Goal: Task Accomplishment & Management: Manage account settings

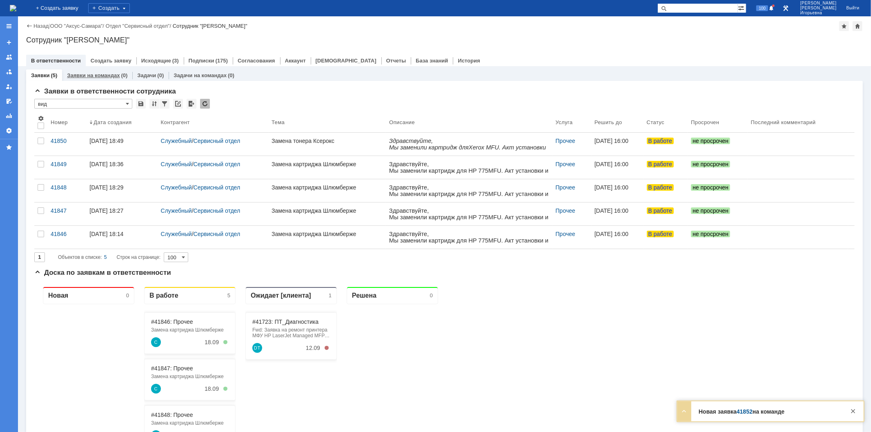
click at [105, 74] on link "Заявки на командах" at bounding box center [93, 75] width 53 height 6
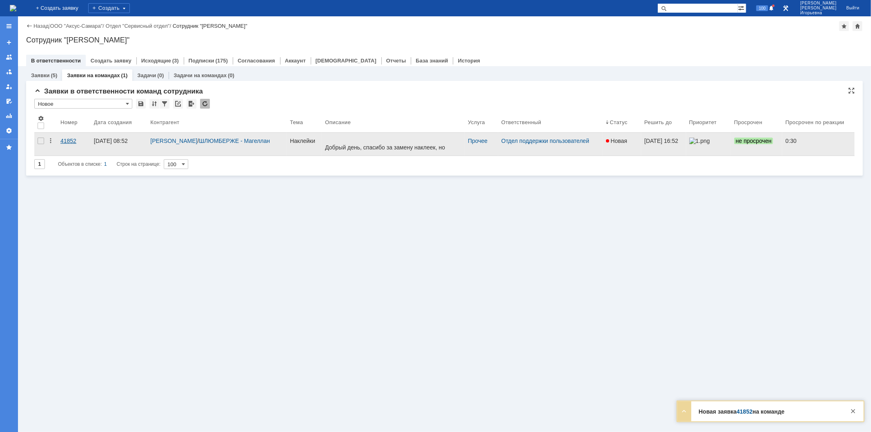
click at [64, 140] on div "41852" at bounding box center [73, 141] width 27 height 7
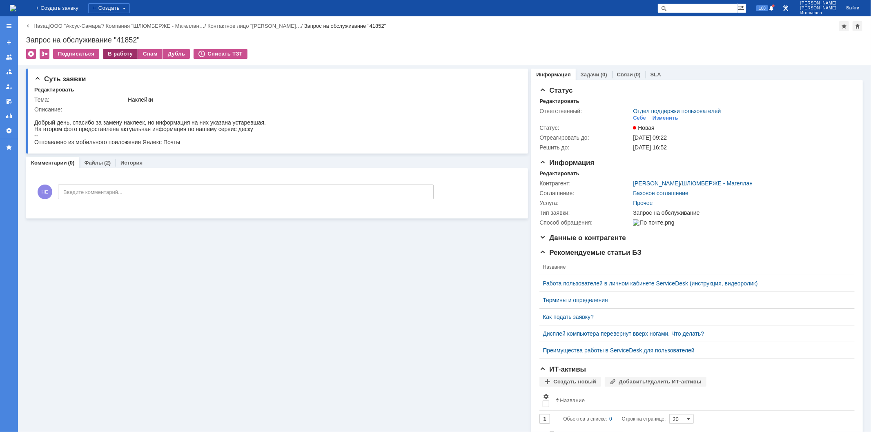
click at [114, 55] on div "В работу" at bounding box center [120, 54] width 35 height 10
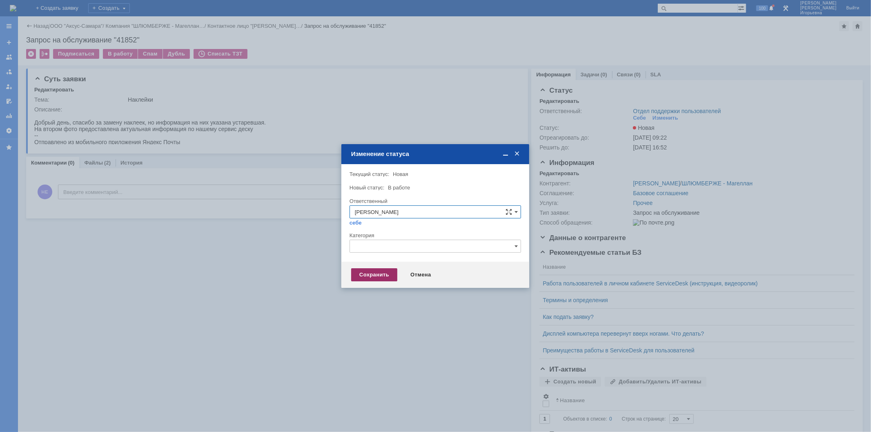
click at [370, 274] on div "Сохранить" at bounding box center [374, 274] width 46 height 13
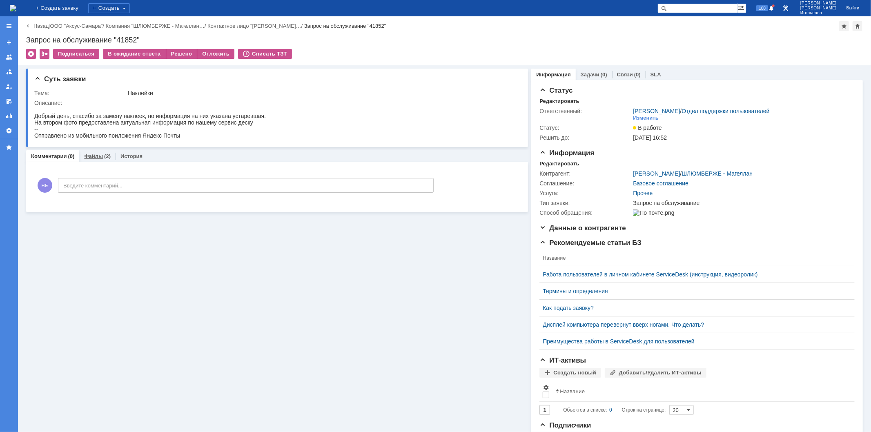
click at [93, 156] on link "Файлы" at bounding box center [93, 156] width 19 height 6
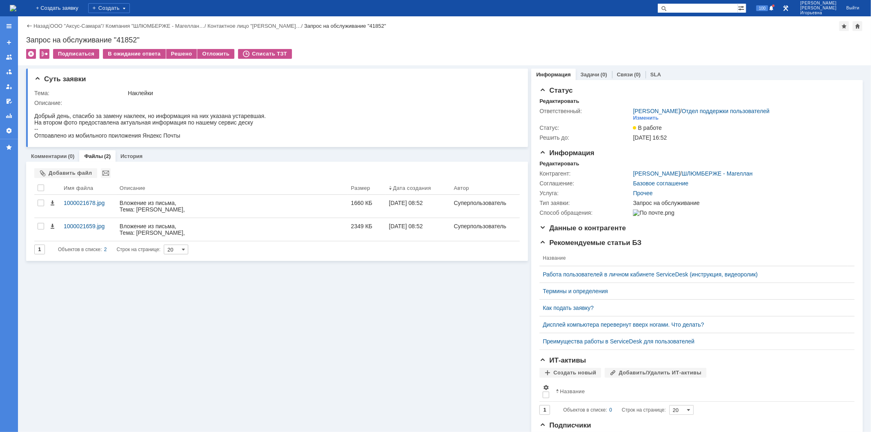
click at [16, 11] on img at bounding box center [13, 8] width 7 height 7
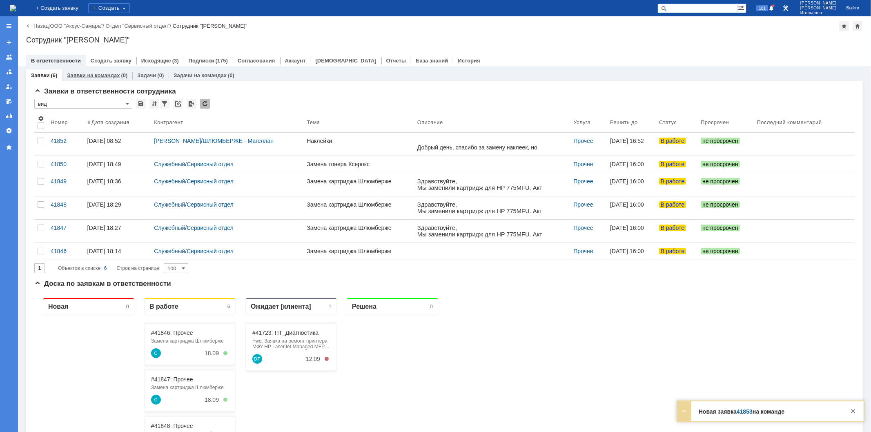
click at [105, 74] on link "Заявки на командах" at bounding box center [93, 75] width 53 height 6
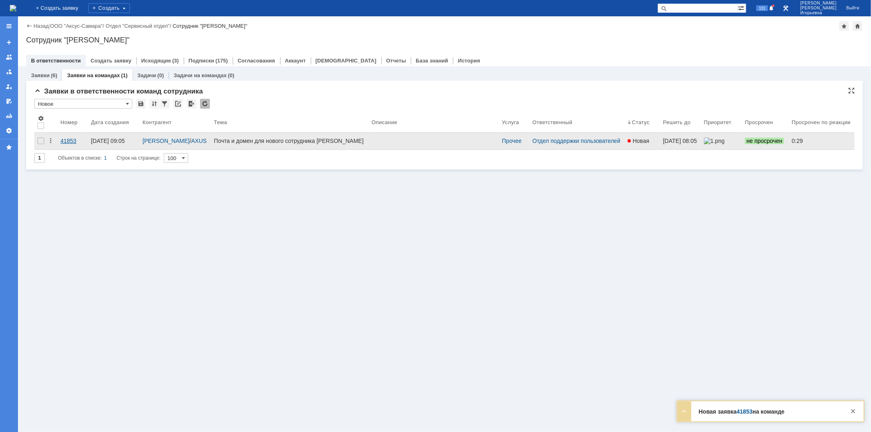
click at [68, 141] on div "41853" at bounding box center [72, 141] width 24 height 7
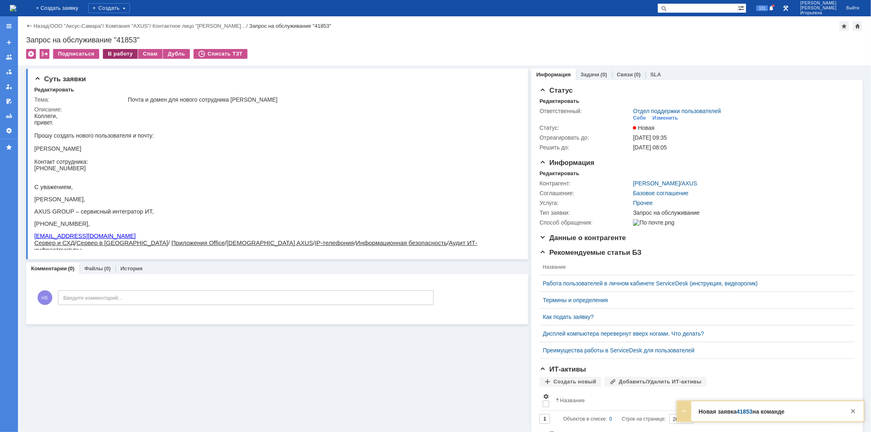
click at [120, 51] on div "В работу" at bounding box center [120, 54] width 35 height 10
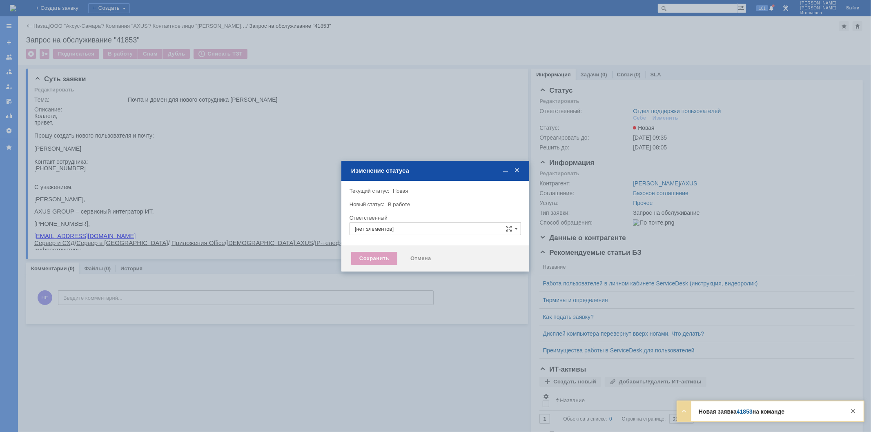
type input "Отдел поддержки пользователей"
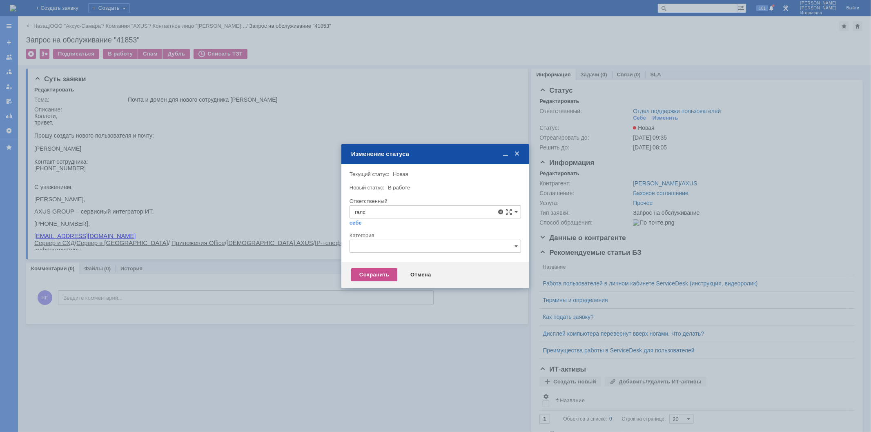
click at [382, 270] on span "Галстьян Степан Александрович" at bounding box center [435, 271] width 161 height 7
type input "Галстьян Степан Александрович"
click at [381, 273] on div "Сохранить" at bounding box center [374, 274] width 46 height 13
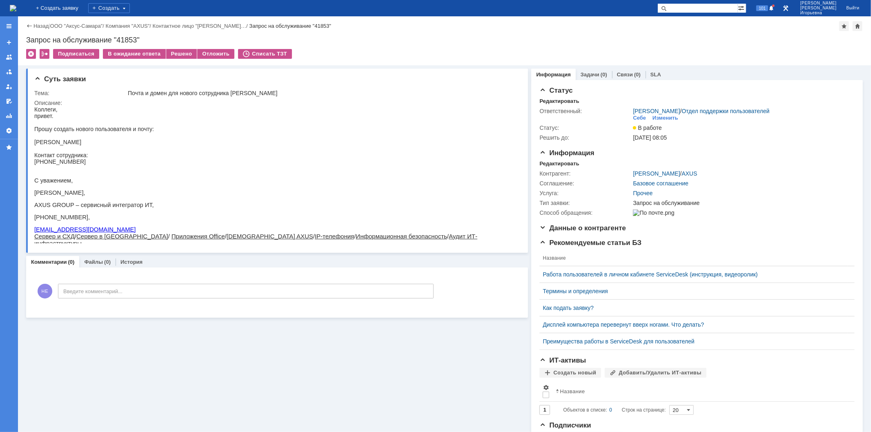
click at [132, 39] on div "Запрос на обслуживание "41853"" at bounding box center [444, 40] width 837 height 8
copy div "41853"
click at [16, 8] on img at bounding box center [13, 8] width 7 height 7
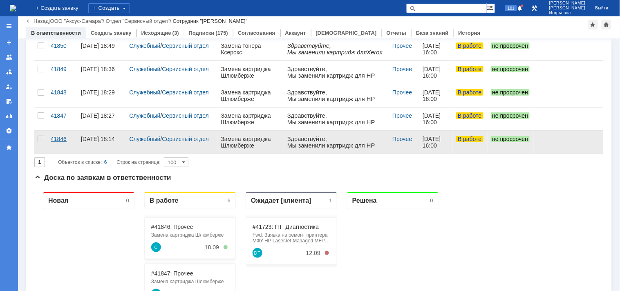
click at [58, 140] on div "41846" at bounding box center [63, 139] width 24 height 7
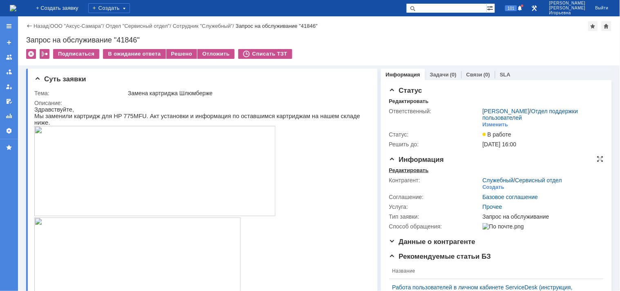
click at [402, 168] on div "Редактировать" at bounding box center [409, 170] width 40 height 7
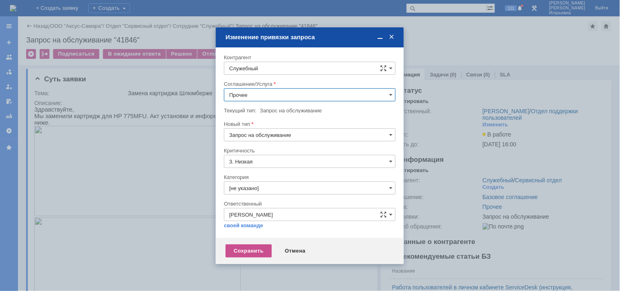
click at [263, 67] on input "Служебный" at bounding box center [310, 68] width 172 height 13
click at [275, 194] on span "Полухин Сергей" at bounding box center [271, 196] width 44 height 6
type input "Полухин Сергей"
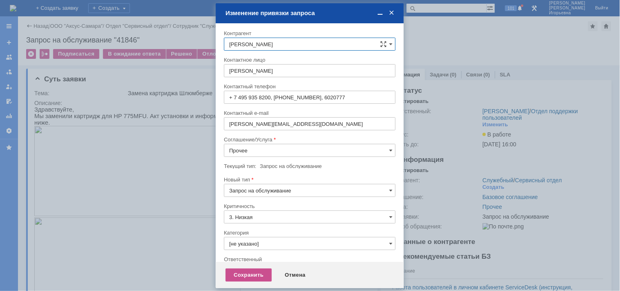
click at [255, 149] on input "Прочее" at bounding box center [310, 150] width 172 height 13
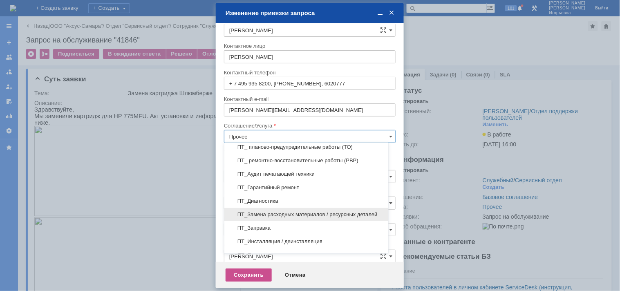
scroll to position [136, 0]
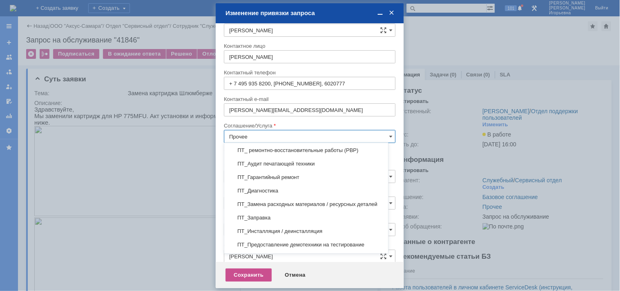
click at [263, 204] on span "ПТ_Замена расходных материалов / ресурсных деталей" at bounding box center [306, 204] width 154 height 7
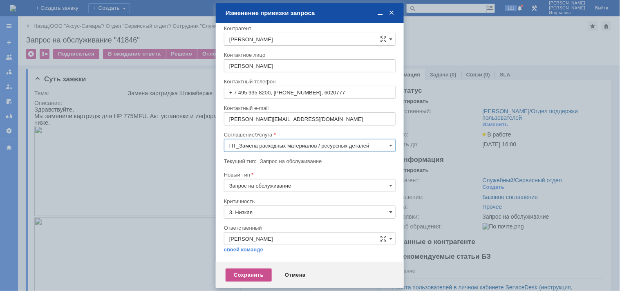
scroll to position [4, 0]
type input "ПТ_Замена расходных материалов / ресурсных деталей"
click at [247, 274] on div "Сохранить" at bounding box center [248, 274] width 46 height 13
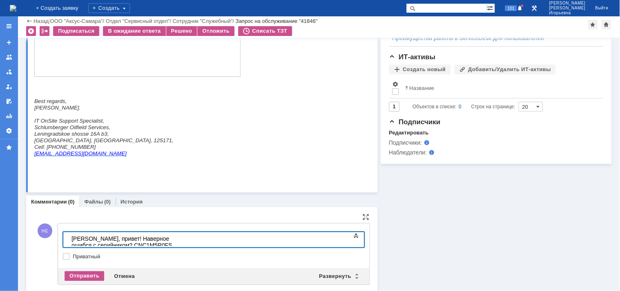
scroll to position [411, 0]
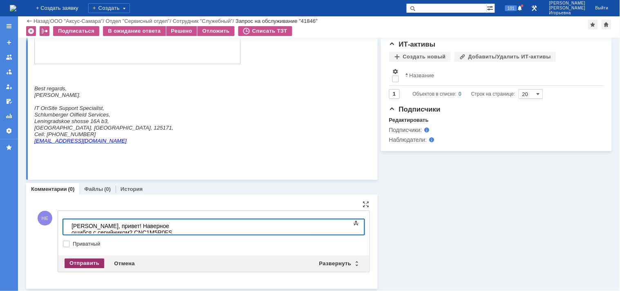
click at [79, 260] on div "Отправить" at bounding box center [85, 264] width 40 height 10
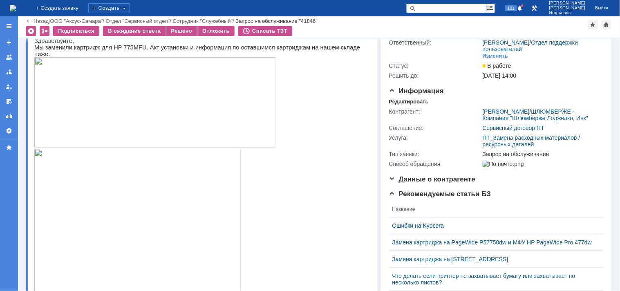
scroll to position [0, 0]
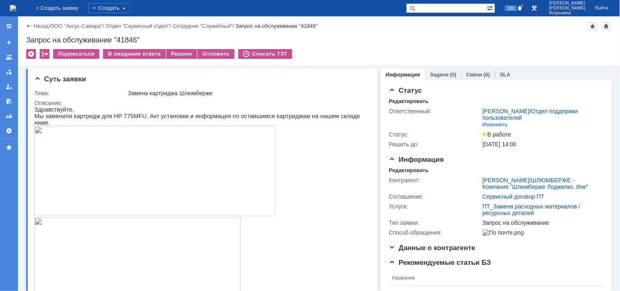
click at [129, 41] on div "Запрос на обслуживание "41846"" at bounding box center [318, 40] width 585 height 8
click at [129, 40] on div "Запрос на обслуживание "41846"" at bounding box center [318, 40] width 585 height 8
copy div "41846"
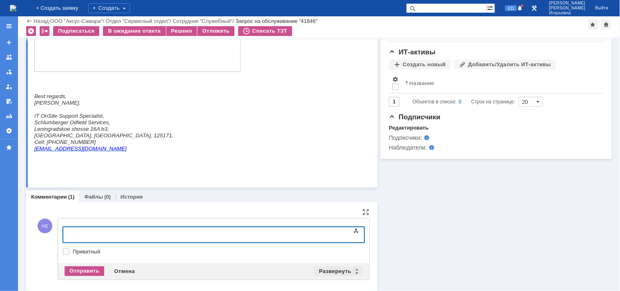
click at [354, 270] on div "Развернуть" at bounding box center [338, 271] width 49 height 10
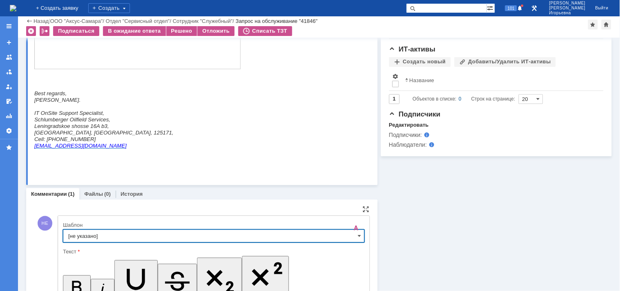
click at [352, 238] on input "[не указано]" at bounding box center [213, 236] width 301 height 13
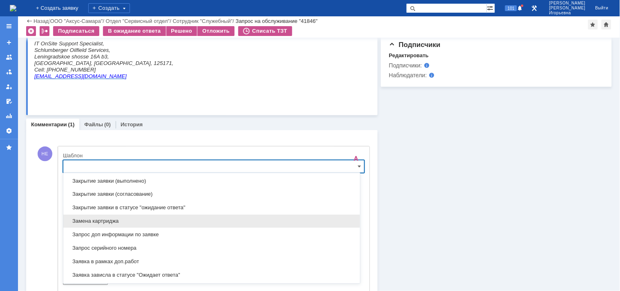
scroll to position [377, 0]
click at [85, 223] on span "Замена картриджа" at bounding box center [211, 222] width 287 height 7
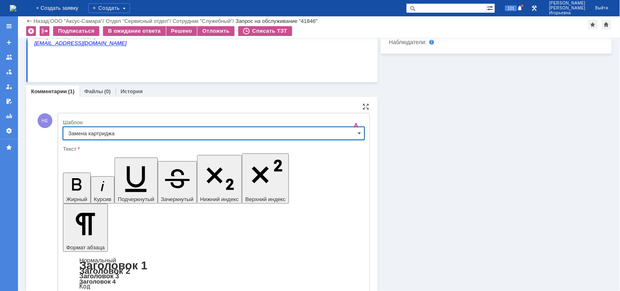
type input "Замена картриджа"
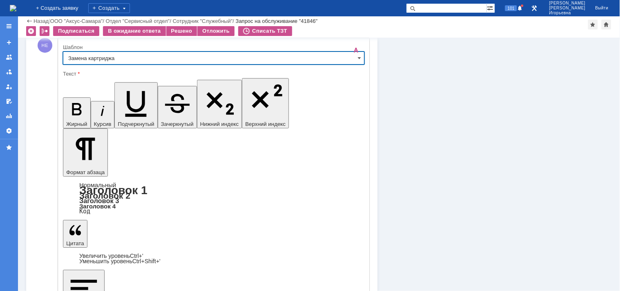
scroll to position [599, 0]
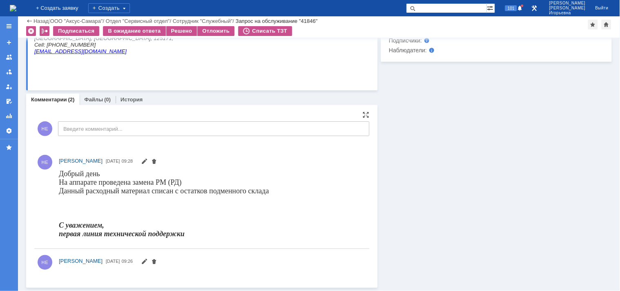
scroll to position [504, 0]
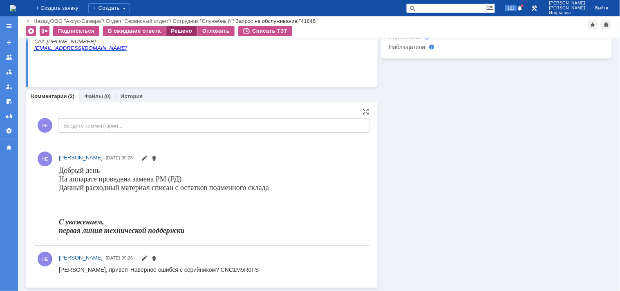
click at [180, 29] on div "Решено" at bounding box center [181, 31] width 31 height 10
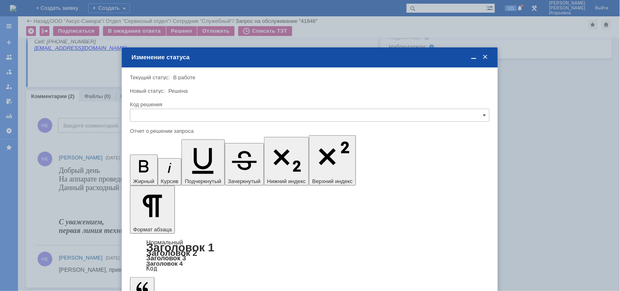
scroll to position [0, 0]
click at [153, 112] on input "text" at bounding box center [309, 115] width 359 height 13
drag, startPoint x: 149, startPoint y: 171, endPoint x: 18, endPoint y: 25, distance: 196.4
click at [149, 171] on span "Решено" at bounding box center [309, 170] width 349 height 7
type input "Решено"
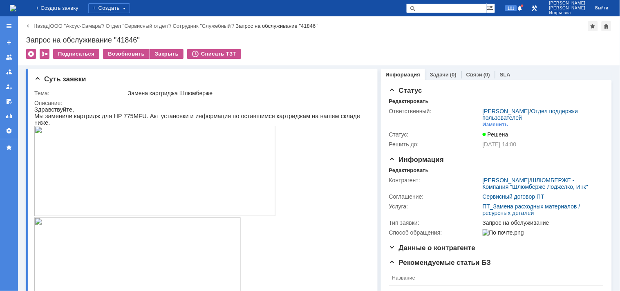
click at [16, 5] on img at bounding box center [13, 8] width 7 height 7
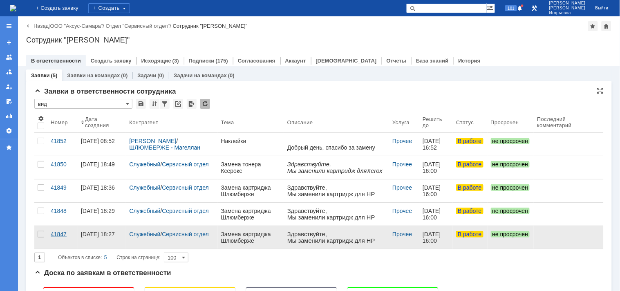
click at [58, 235] on div "41847" at bounding box center [63, 234] width 24 height 7
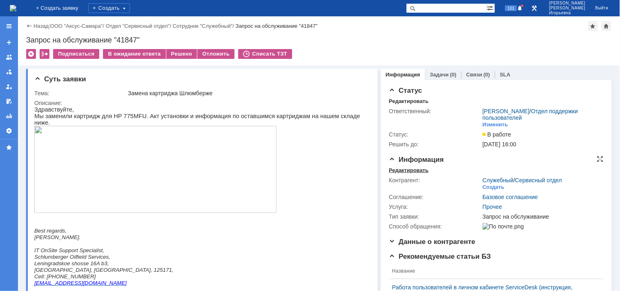
click at [404, 168] on div "Редактировать" at bounding box center [409, 170] width 40 height 7
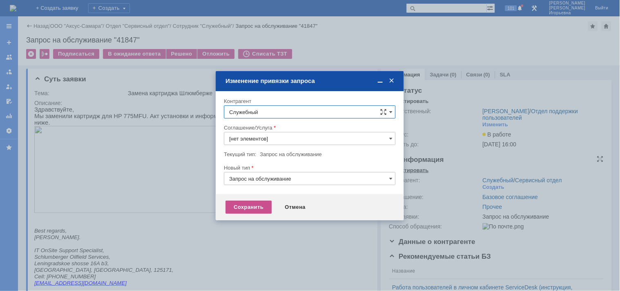
type input "Прочее"
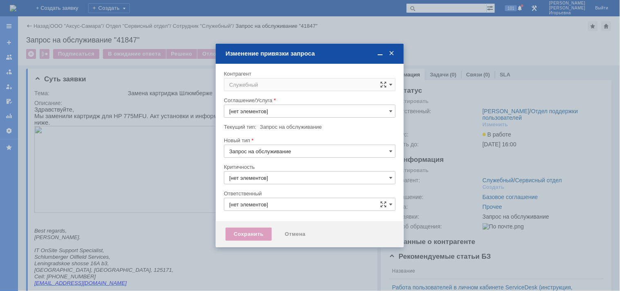
type input "3. Низкая"
type input "Носенкова Елена Игорьевна"
type input "Прочее"
type input "[не указано]"
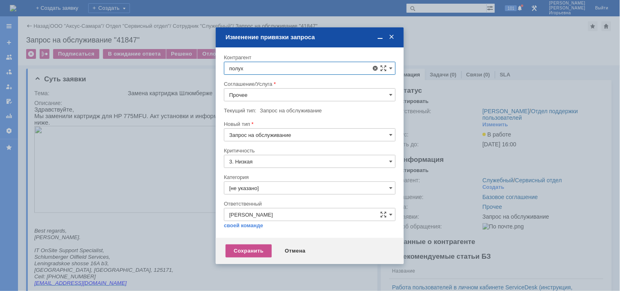
click at [261, 171] on span "Полухин Сергей" at bounding box center [271, 169] width 44 height 6
type input "Полухин Сергей"
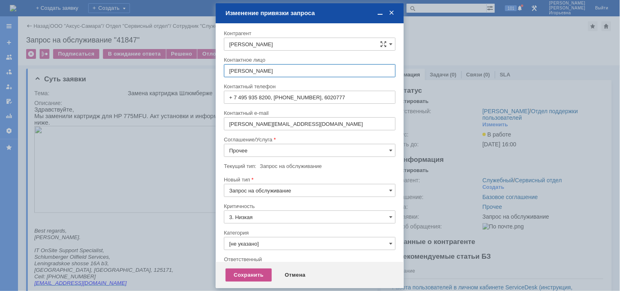
click at [260, 144] on input "Прочее" at bounding box center [310, 150] width 172 height 13
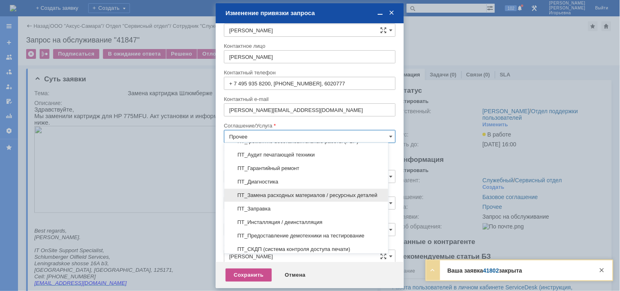
scroll to position [141, 0]
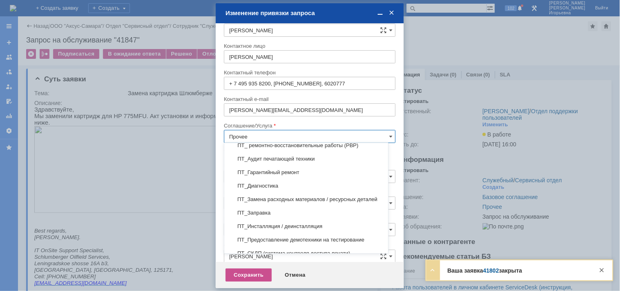
click at [254, 199] on span "ПТ_Замена расходных материалов / ресурсных деталей" at bounding box center [306, 199] width 154 height 7
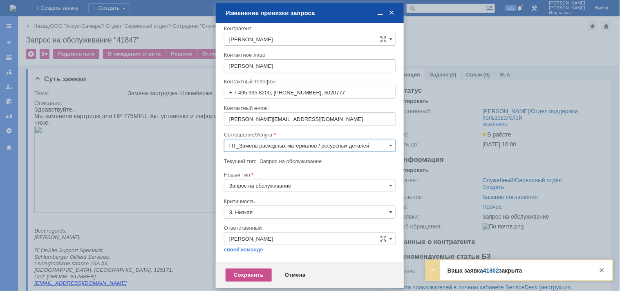
scroll to position [4, 0]
type input "ПТ_Замена расходных материалов / ресурсных деталей"
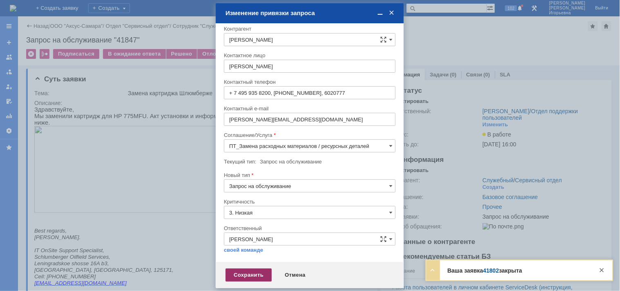
click at [241, 271] on div "Сохранить" at bounding box center [248, 274] width 46 height 13
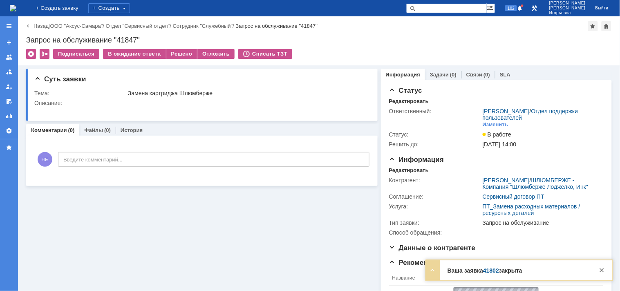
scroll to position [0, 0]
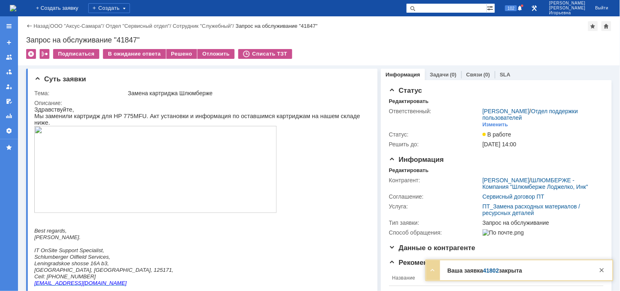
drag, startPoint x: 460, startPoint y: 7, endPoint x: 468, endPoint y: 1, distance: 9.3
click at [462, 7] on input "text" at bounding box center [446, 8] width 80 height 10
type input "41802"
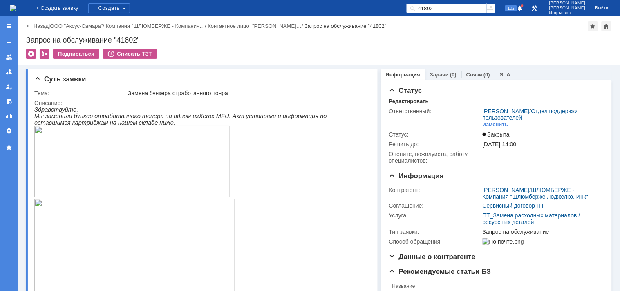
click at [16, 7] on img at bounding box center [13, 8] width 7 height 7
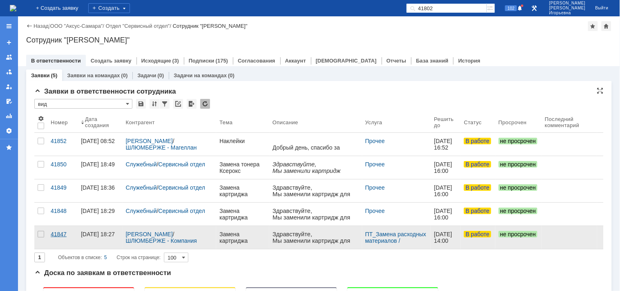
click at [58, 236] on div "41847" at bounding box center [63, 234] width 24 height 7
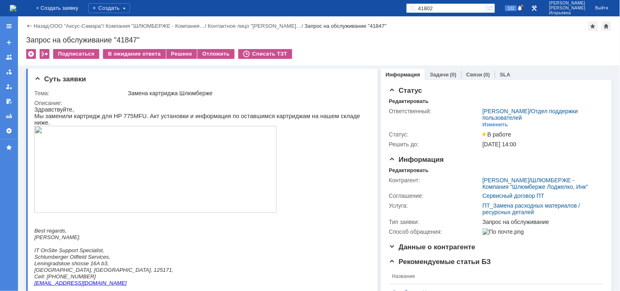
click at [131, 38] on div "Запрос на обслуживание "41847"" at bounding box center [318, 40] width 585 height 8
copy div "41847"
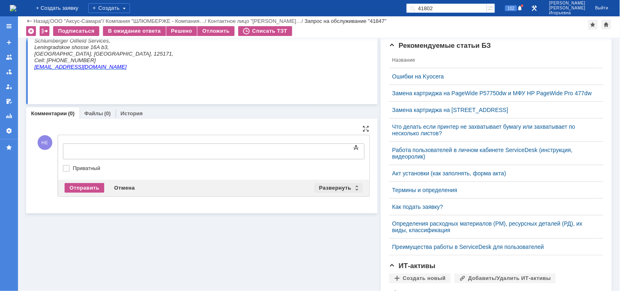
click at [352, 189] on div "Развернуть" at bounding box center [338, 188] width 49 height 10
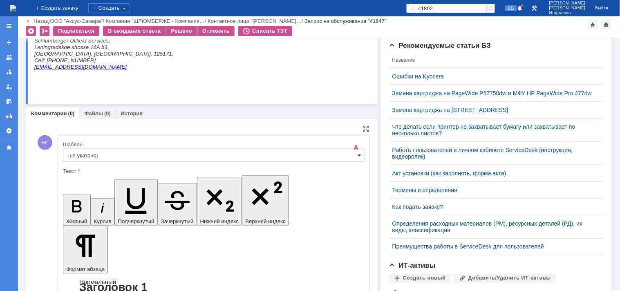
click at [358, 154] on span at bounding box center [359, 155] width 3 height 7
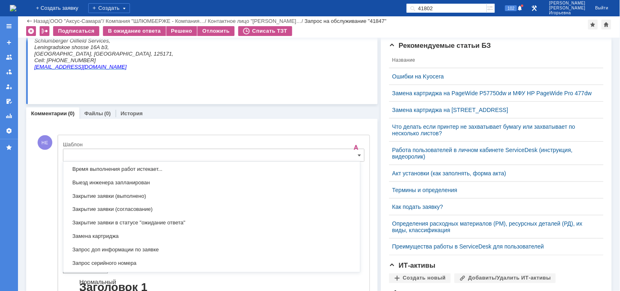
scroll to position [377, 0]
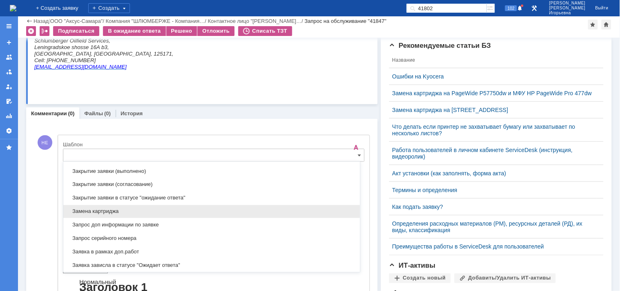
click at [88, 211] on span "Замена картриджа" at bounding box center [211, 211] width 287 height 7
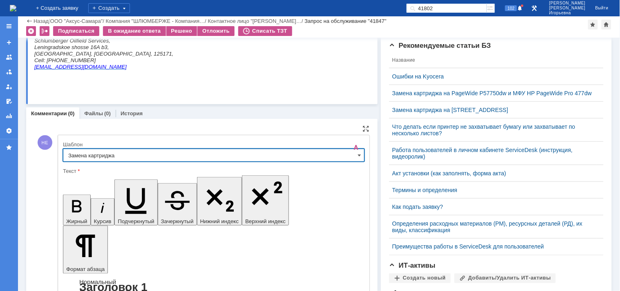
type input "Замена картриджа"
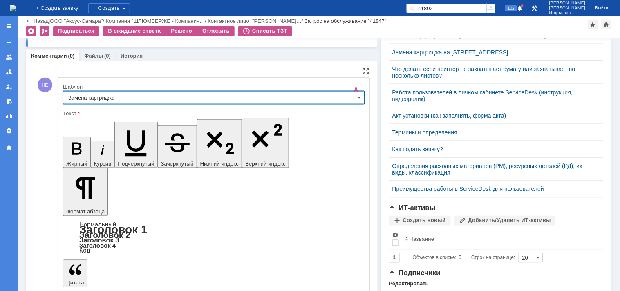
scroll to position [279, 0]
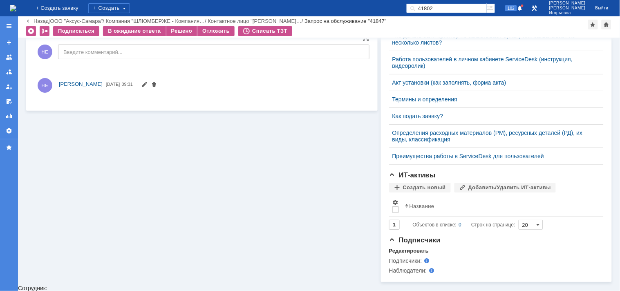
scroll to position [0, 0]
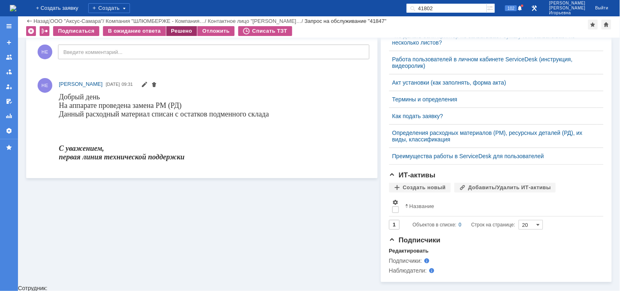
click at [186, 29] on div "Решено" at bounding box center [181, 31] width 31 height 10
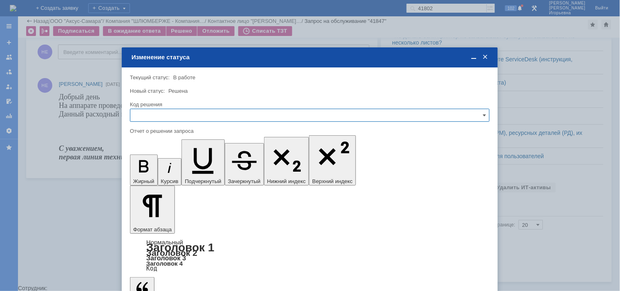
click at [167, 119] on input "text" at bounding box center [309, 115] width 359 height 13
drag, startPoint x: 153, startPoint y: 166, endPoint x: 33, endPoint y: 58, distance: 161.9
click at [153, 166] on div "Решено" at bounding box center [309, 170] width 359 height 13
type input "Решено"
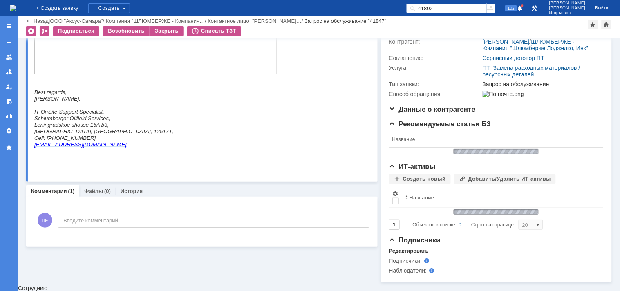
scroll to position [279, 0]
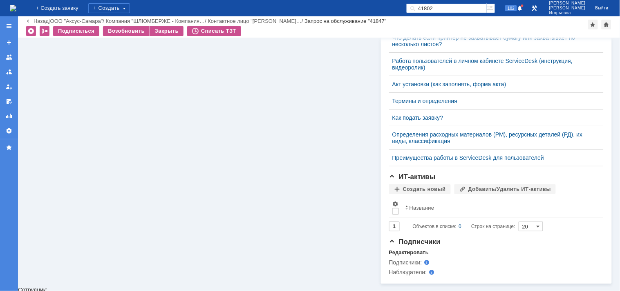
click at [16, 9] on img at bounding box center [13, 8] width 7 height 7
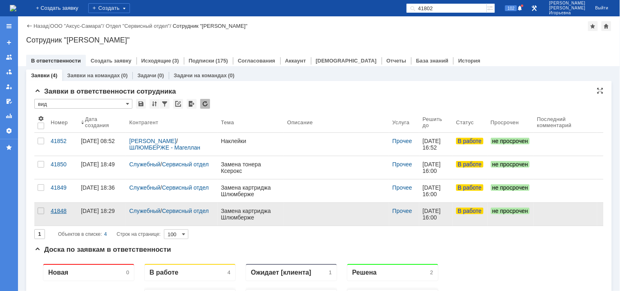
click at [58, 210] on div "41848" at bounding box center [63, 210] width 24 height 7
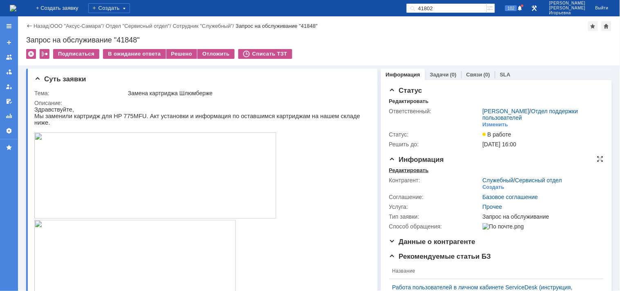
click at [407, 168] on div "Редактировать" at bounding box center [409, 170] width 40 height 7
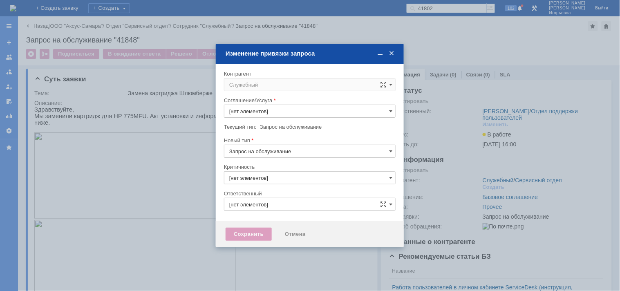
type input "3. Низкая"
type input "Носенкова Елена Игорьевна"
type input "Прочее"
type input "[не указано]"
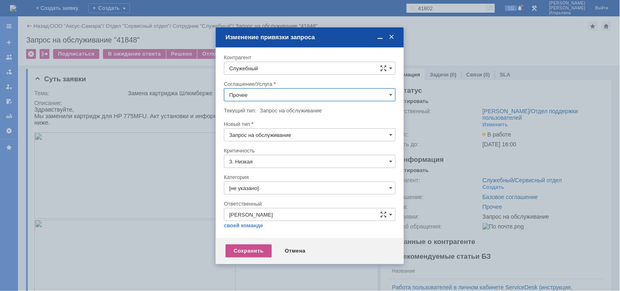
click at [273, 64] on input "Служебный" at bounding box center [310, 68] width 172 height 13
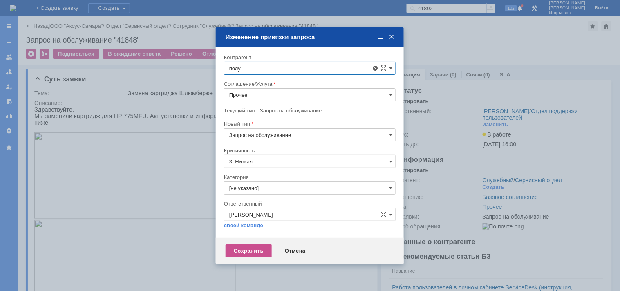
click at [275, 198] on span "Полухин Сергей" at bounding box center [271, 196] width 44 height 6
type input "Полухин Сергей"
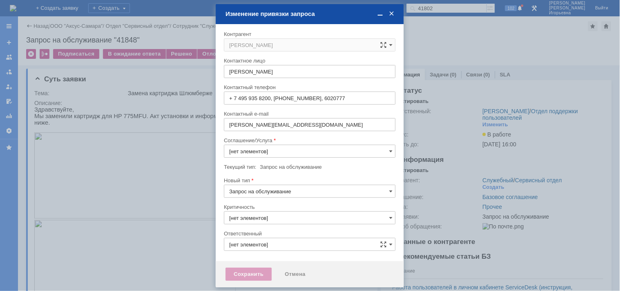
type input "Прочее"
type input "3. Низкая"
type input "[не указано]"
type input "Носенкова Елена Игорьевна"
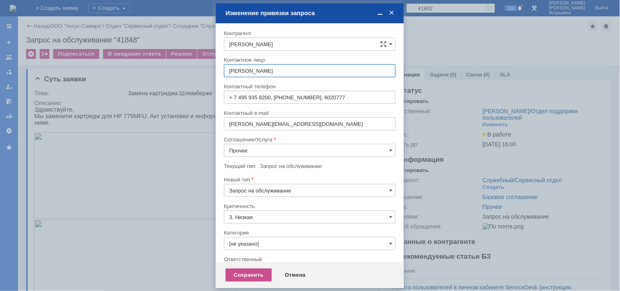
click at [247, 153] on input "Прочее" at bounding box center [310, 150] width 172 height 13
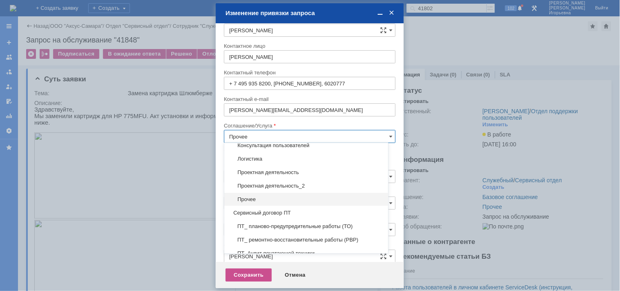
scroll to position [136, 0]
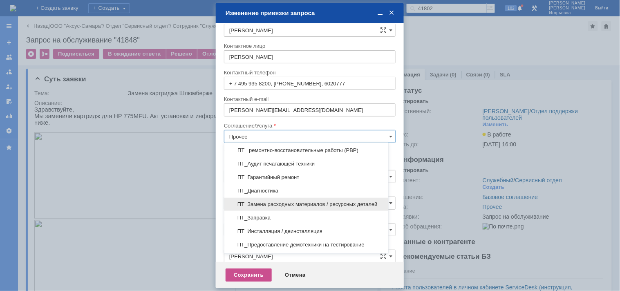
click at [259, 203] on span "ПТ_Замена расходных материалов / ресурсных деталей" at bounding box center [306, 204] width 154 height 7
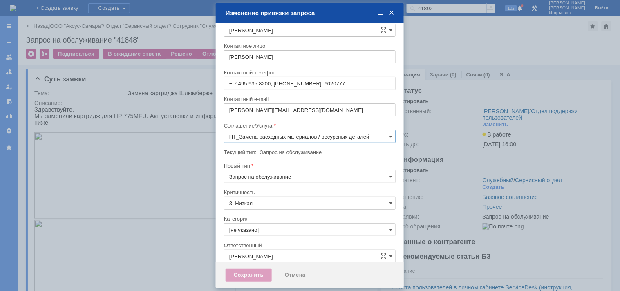
scroll to position [4, 0]
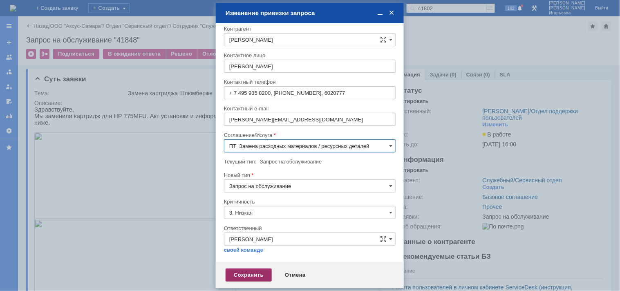
type input "ПТ_Замена расходных материалов / ресурсных деталей"
click at [254, 273] on div "Сохранить" at bounding box center [248, 274] width 46 height 13
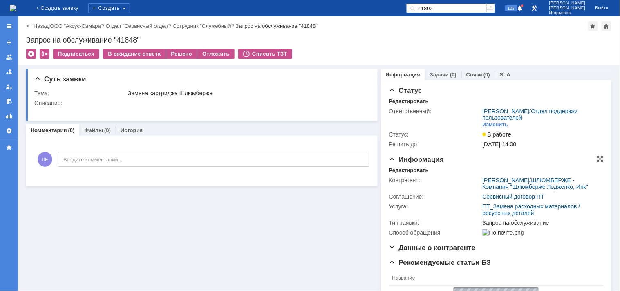
scroll to position [0, 0]
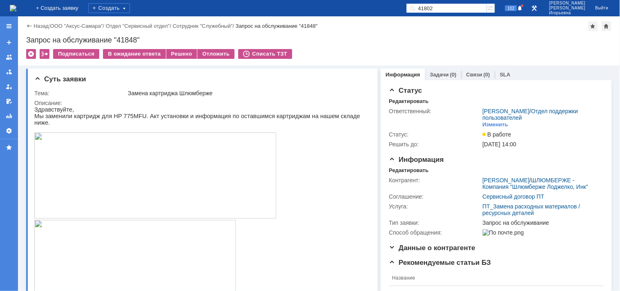
click at [129, 37] on div "Запрос на обслуживание "41848"" at bounding box center [318, 40] width 585 height 8
click at [129, 38] on div "Запрос на обслуживание "41848"" at bounding box center [318, 40] width 585 height 8
copy div "41848"
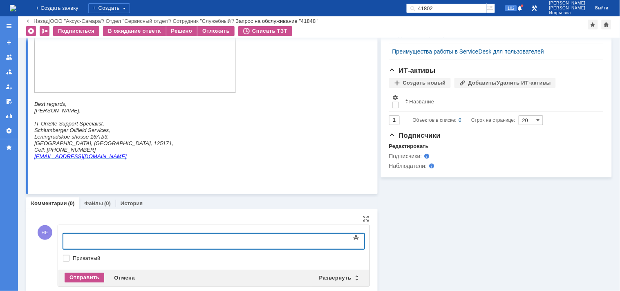
scroll to position [399, 0]
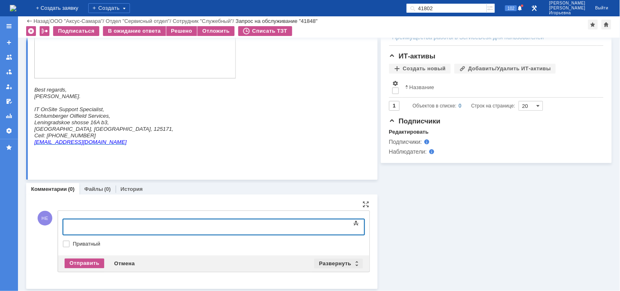
click at [352, 262] on div "Развернуть" at bounding box center [338, 264] width 49 height 10
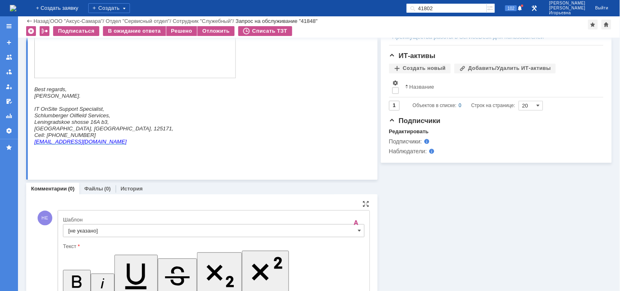
scroll to position [0, 0]
click at [358, 233] on span at bounding box center [359, 230] width 3 height 7
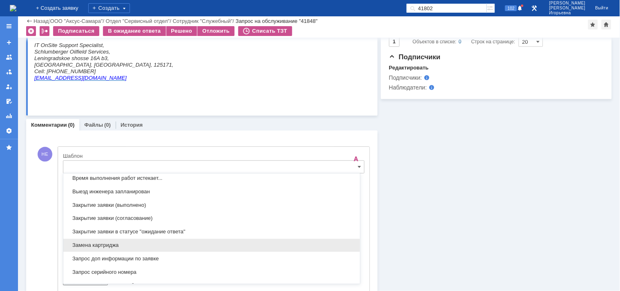
scroll to position [377, 0]
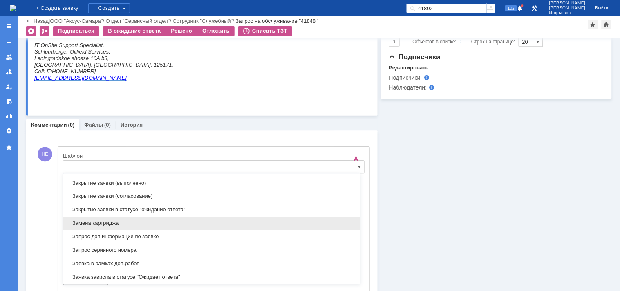
click at [87, 224] on span "Замена картриджа" at bounding box center [211, 223] width 287 height 7
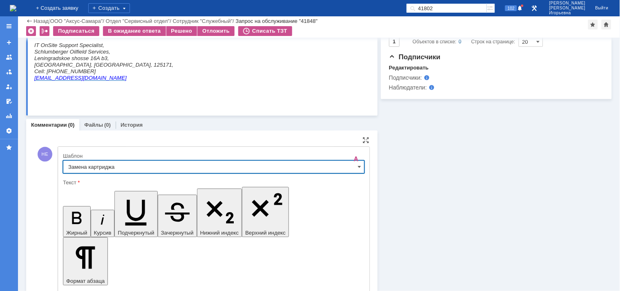
type input "Замена картриджа"
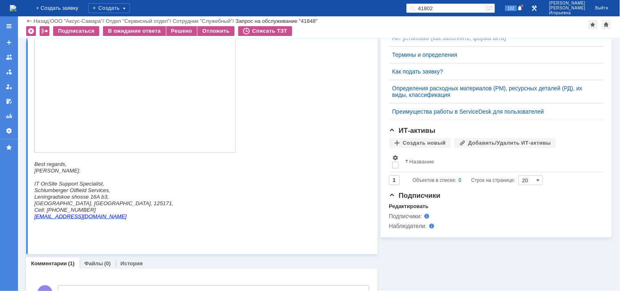
scroll to position [320, 0]
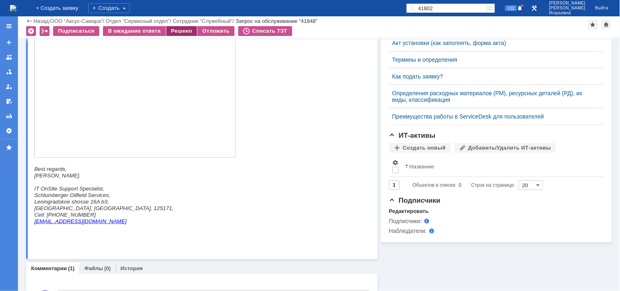
click at [176, 29] on div "Решено" at bounding box center [181, 31] width 31 height 10
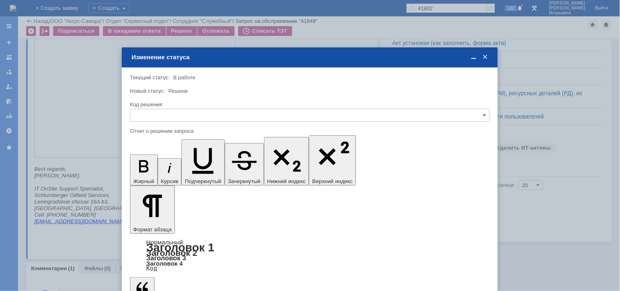
scroll to position [0, 0]
click at [160, 112] on input "text" at bounding box center [309, 115] width 359 height 13
click at [158, 172] on span "Решено" at bounding box center [309, 170] width 349 height 7
type input "Решено"
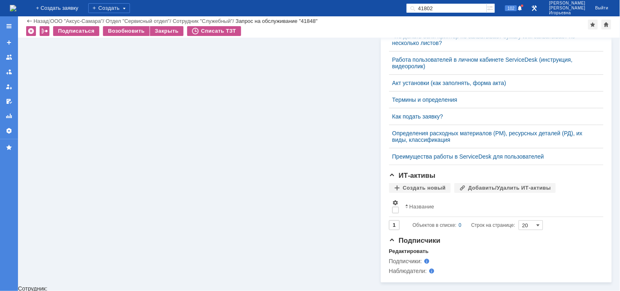
click at [16, 5] on img at bounding box center [13, 8] width 7 height 7
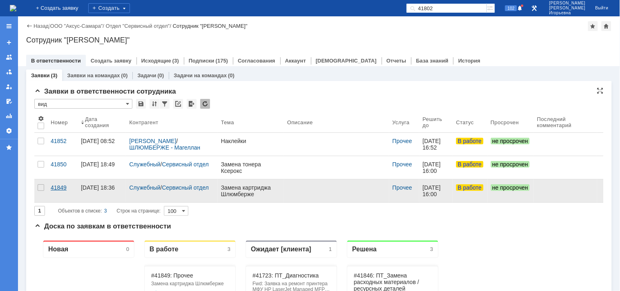
click at [60, 188] on div "41849" at bounding box center [63, 187] width 24 height 7
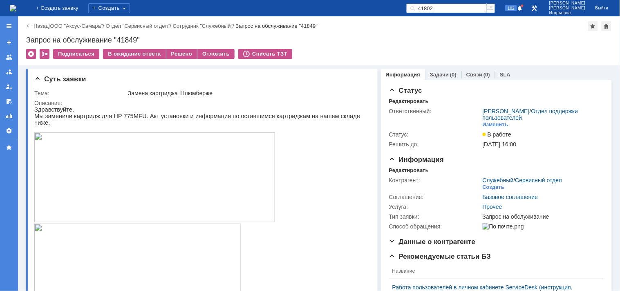
click at [125, 38] on div "Запрос на обслуживание "41849"" at bounding box center [318, 40] width 585 height 8
click at [121, 39] on div "Запрос на обслуживание "41849"" at bounding box center [318, 40] width 585 height 8
copy div "41849"
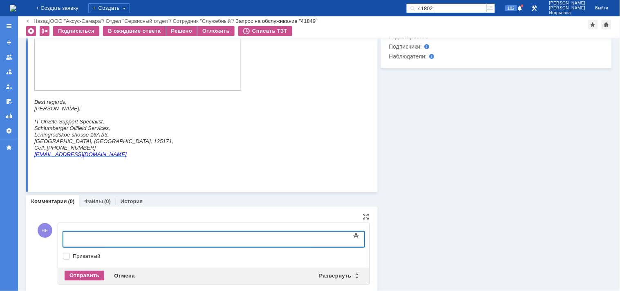
scroll to position [403, 0]
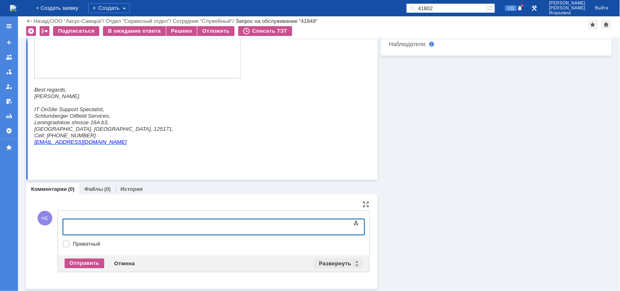
click at [352, 262] on div "Развернуть" at bounding box center [338, 264] width 49 height 10
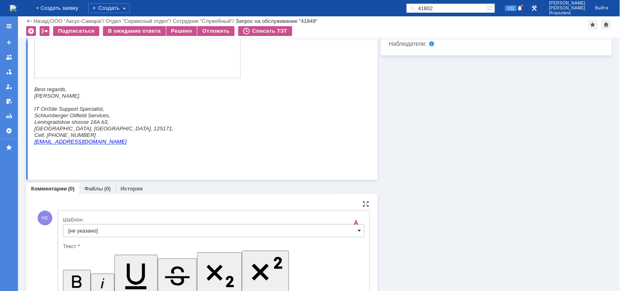
scroll to position [0, 0]
click at [358, 230] on span at bounding box center [359, 230] width 3 height 7
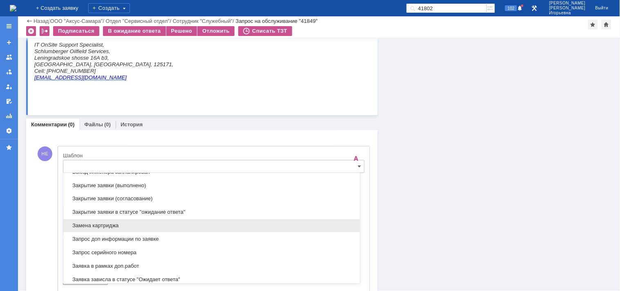
scroll to position [377, 0]
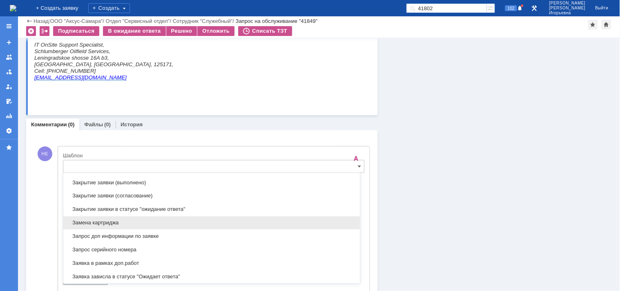
click at [95, 223] on span "Замена картриджа" at bounding box center [211, 222] width 287 height 7
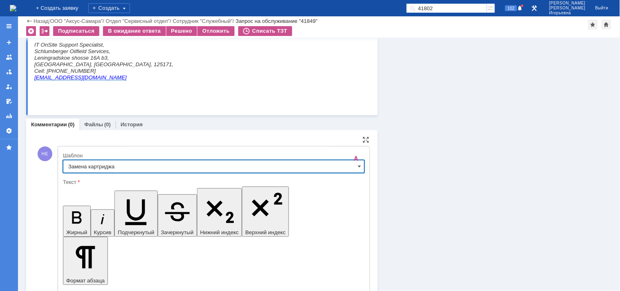
type input "Замена картриджа"
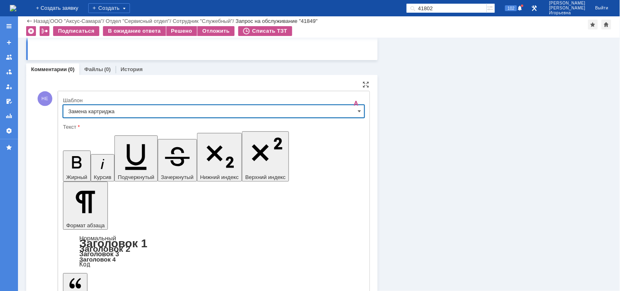
scroll to position [556, 0]
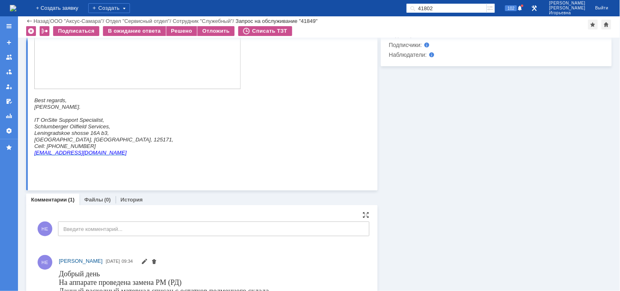
scroll to position [460, 0]
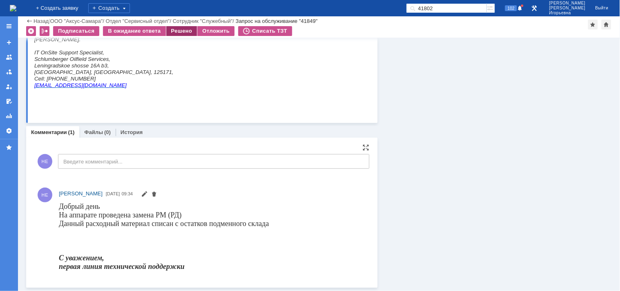
click at [180, 32] on div "Решено" at bounding box center [181, 31] width 31 height 10
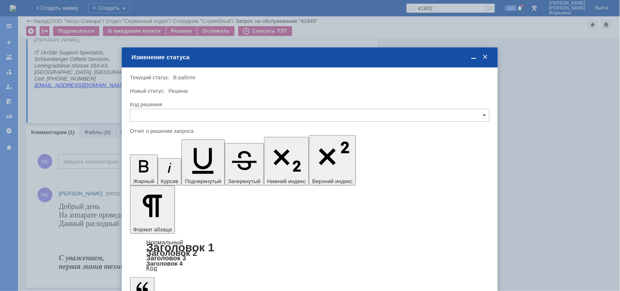
scroll to position [0, 0]
click at [152, 111] on input "text" at bounding box center [309, 115] width 359 height 13
click at [150, 166] on div "Решено" at bounding box center [309, 170] width 359 height 13
type input "Решено"
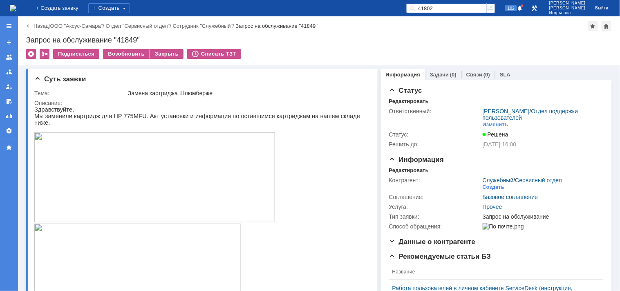
click at [16, 11] on img at bounding box center [13, 8] width 7 height 7
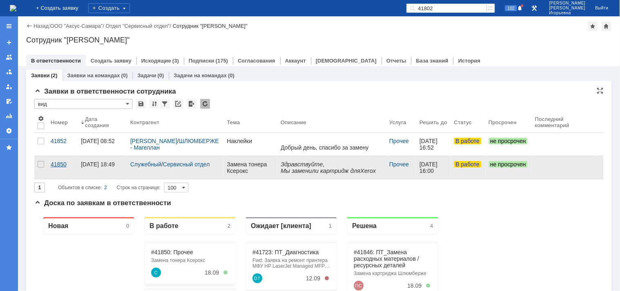
click at [60, 161] on div "41850" at bounding box center [63, 164] width 24 height 7
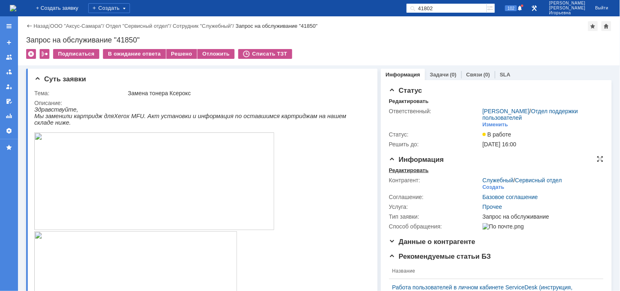
click at [409, 169] on div "Редактировать" at bounding box center [409, 170] width 40 height 7
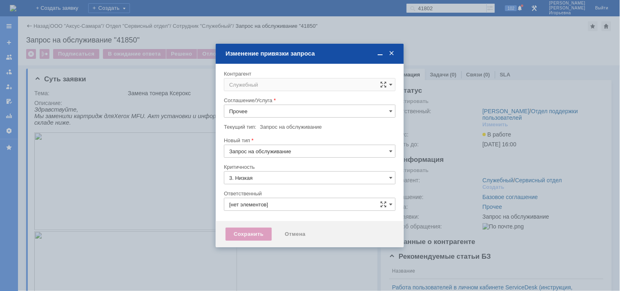
type input "Носенкова Елена Игорьевна"
type input "[не указано]"
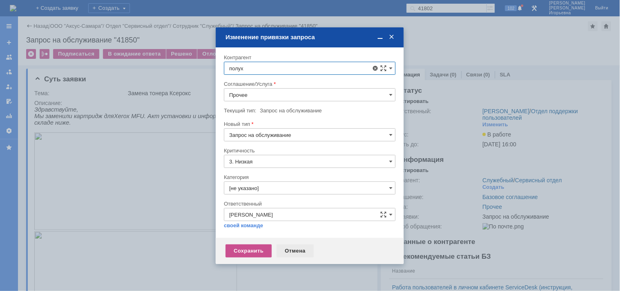
click at [280, 168] on span "Полухин Сергей" at bounding box center [271, 169] width 44 height 6
type input "Полухин Сергей"
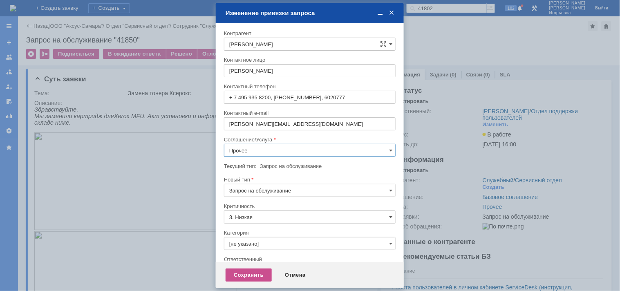
click at [250, 151] on input "Прочее" at bounding box center [310, 150] width 172 height 13
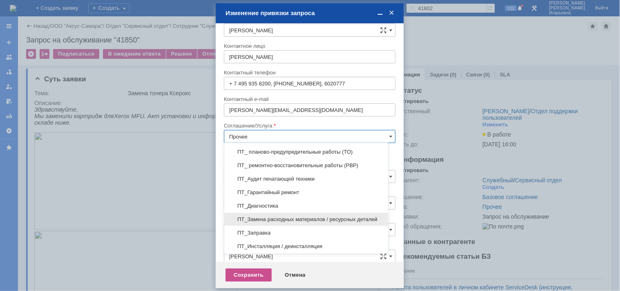
scroll to position [136, 0]
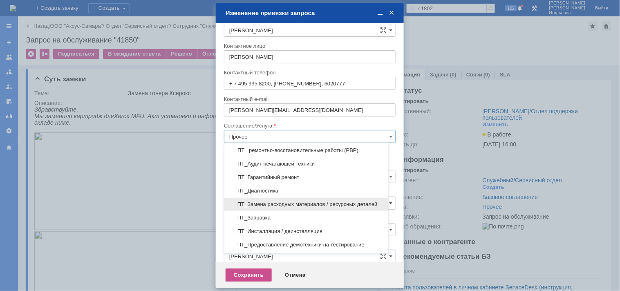
click at [265, 202] on span "ПТ_Замена расходных материалов / ресурсных деталей" at bounding box center [306, 204] width 154 height 7
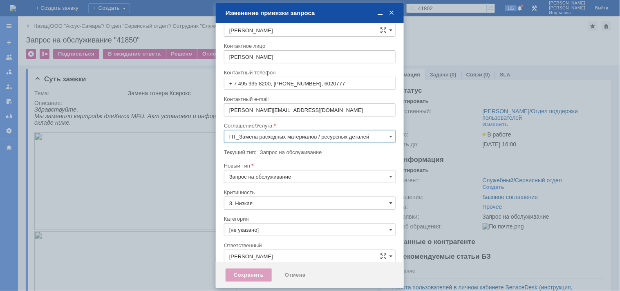
scroll to position [4, 0]
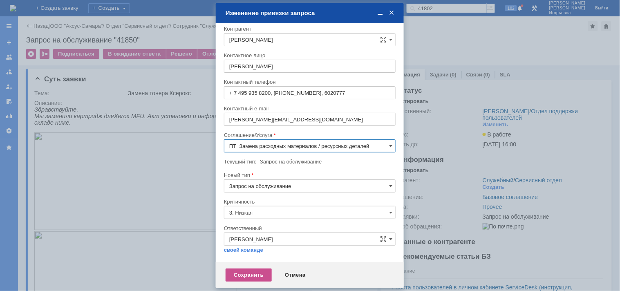
type input "ПТ_Замена расходных материалов / ресурсных деталей"
click at [238, 274] on div "Сохранить" at bounding box center [248, 274] width 46 height 13
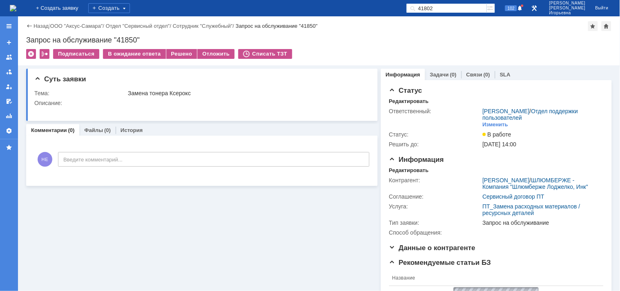
scroll to position [0, 0]
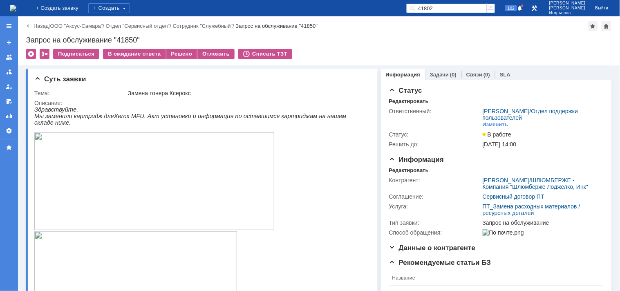
click at [125, 36] on div "Запрос на обслуживание "41850"" at bounding box center [318, 40] width 585 height 8
click at [125, 37] on div "Запрос на обслуживание "41850"" at bounding box center [318, 40] width 585 height 8
copy div "41850"
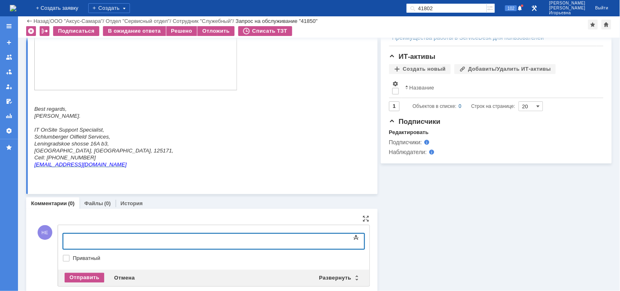
scroll to position [413, 0]
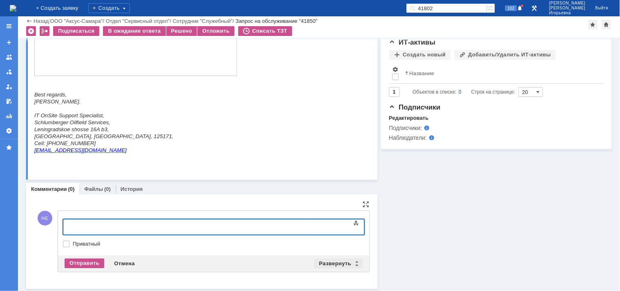
click at [352, 264] on div "Развернуть" at bounding box center [338, 264] width 49 height 10
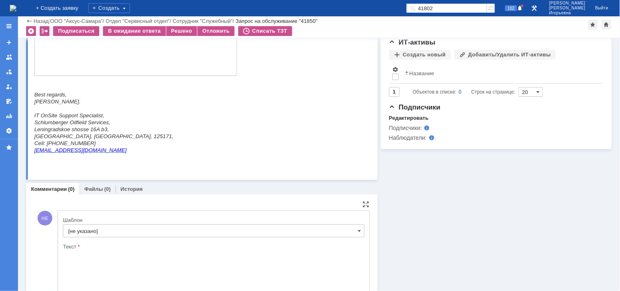
scroll to position [0, 0]
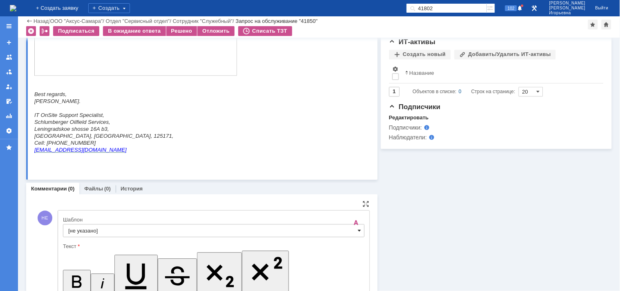
click at [358, 230] on span at bounding box center [359, 230] width 3 height 7
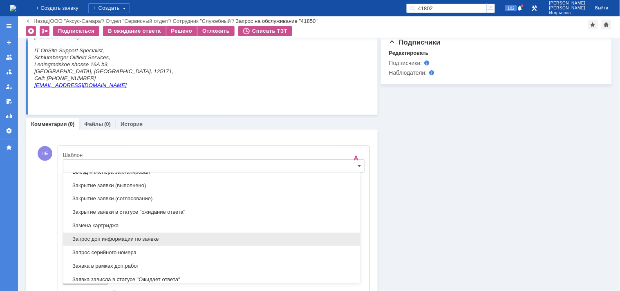
scroll to position [377, 0]
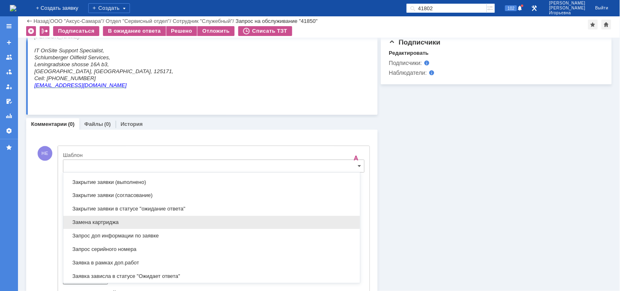
drag, startPoint x: 86, startPoint y: 221, endPoint x: 24, endPoint y: 9, distance: 220.5
click at [86, 221] on span "Замена картриджа" at bounding box center [211, 222] width 287 height 7
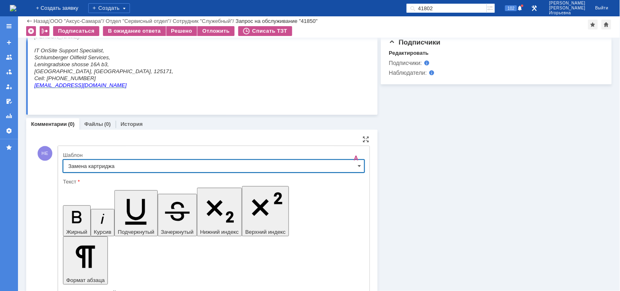
type input "Замена картриджа"
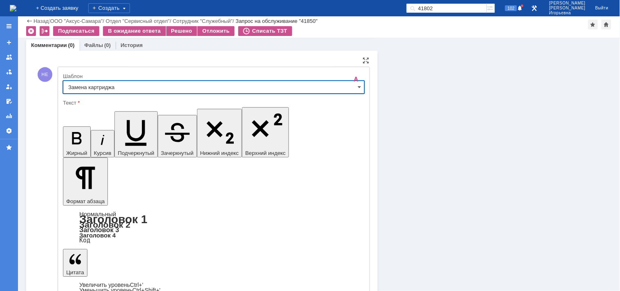
scroll to position [566, 0]
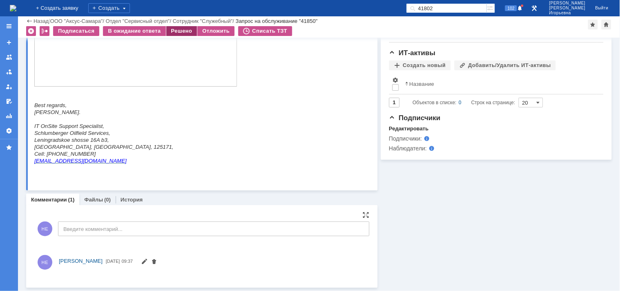
scroll to position [470, 0]
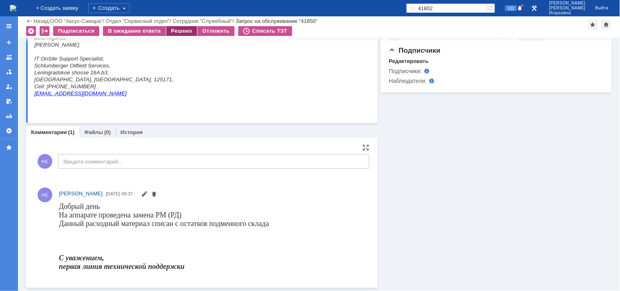
click at [181, 30] on div "Решено" at bounding box center [181, 31] width 31 height 10
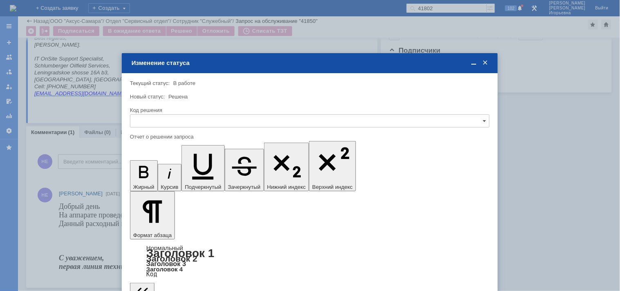
scroll to position [0, 0]
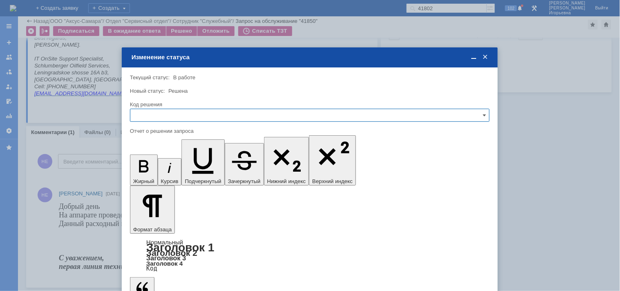
click at [165, 113] on input "text" at bounding box center [309, 115] width 359 height 13
click at [150, 171] on span "Решено" at bounding box center [309, 170] width 349 height 7
type input "Решено"
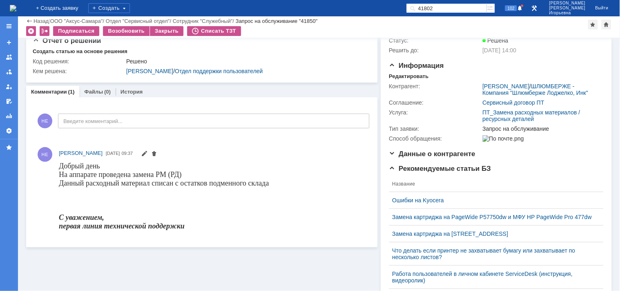
click at [16, 5] on img at bounding box center [13, 8] width 7 height 7
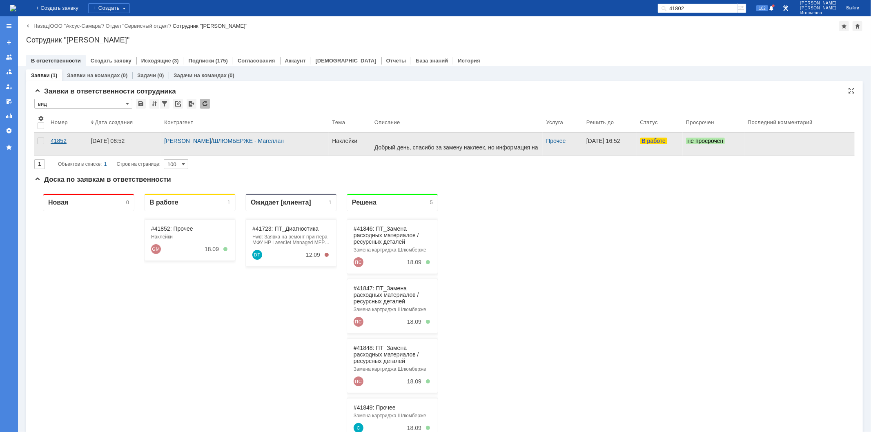
click at [58, 140] on div "41852" at bounding box center [67, 141] width 33 height 7
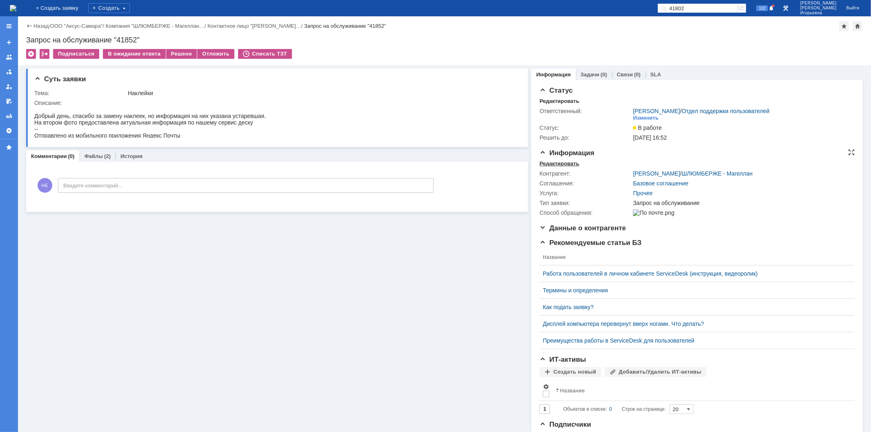
click at [554, 163] on div "Редактировать" at bounding box center [559, 163] width 40 height 7
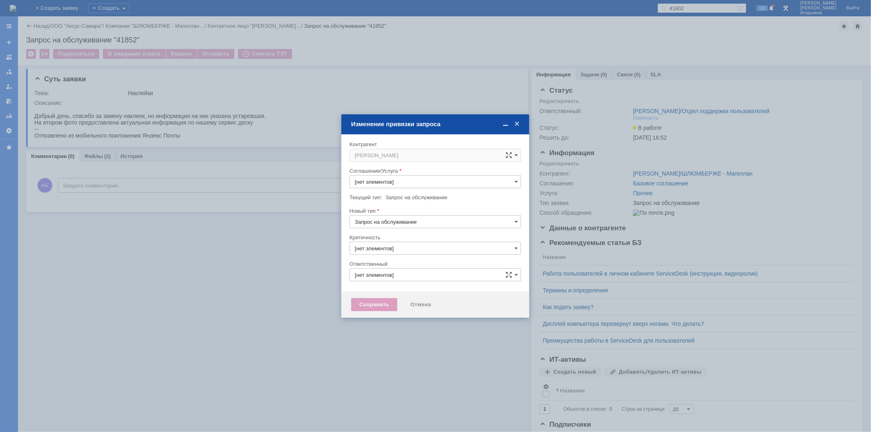
type input "3. Низкая"
type input "Носенкова Елена Игорьевна"
type input "Прочее"
type input "[не указано]"
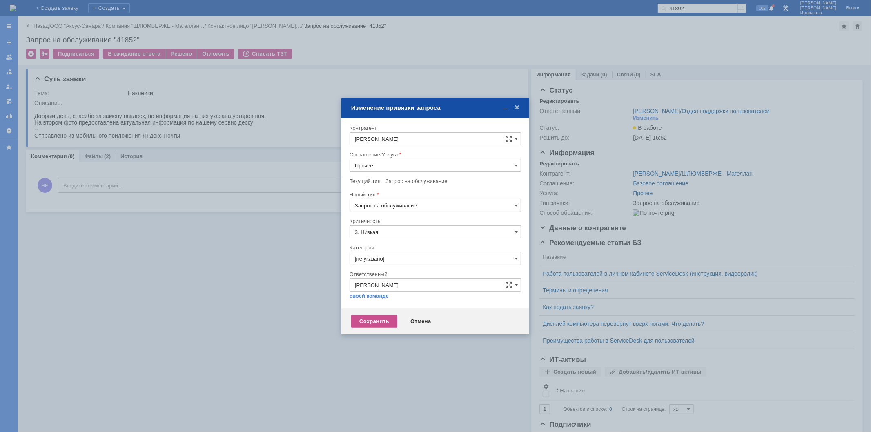
click at [513, 203] on input "Запрос на обслуживание" at bounding box center [436, 205] width 172 height 13
click at [392, 230] on div "Запрос на обслуживание" at bounding box center [435, 233] width 171 height 13
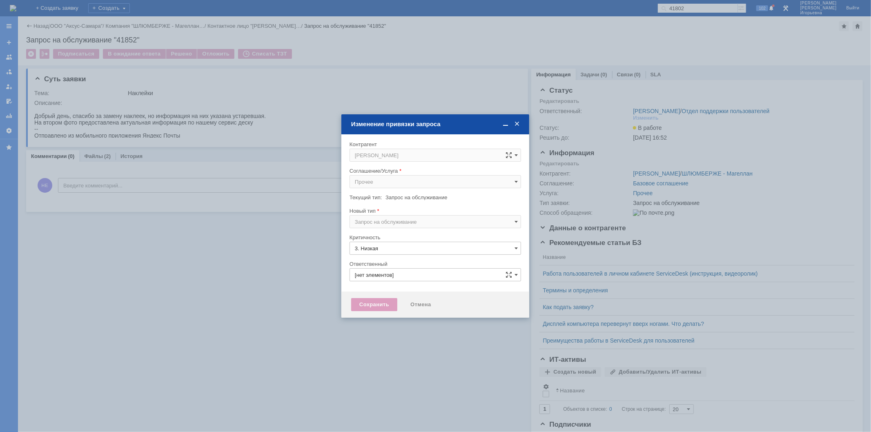
type input "Носенкова Елена Игорьевна"
type input "[не указано]"
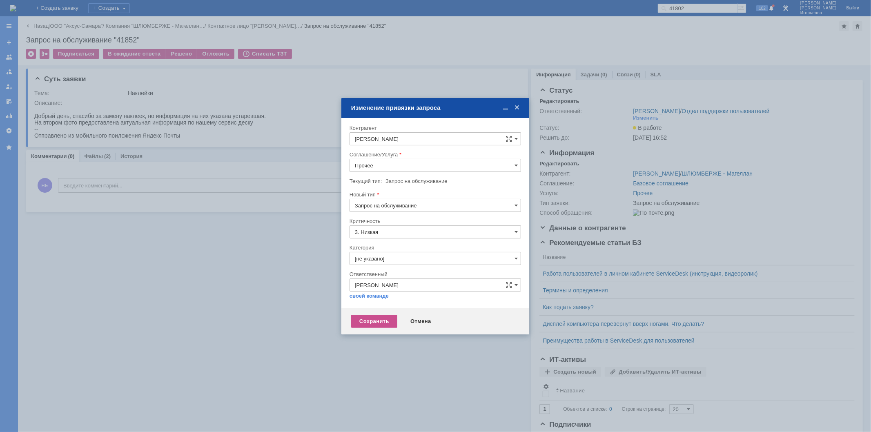
type input "Запрос на обслуживание"
click at [516, 165] on span at bounding box center [516, 165] width 3 height 7
click at [403, 219] on span "Консультация пользователей" at bounding box center [435, 220] width 161 height 7
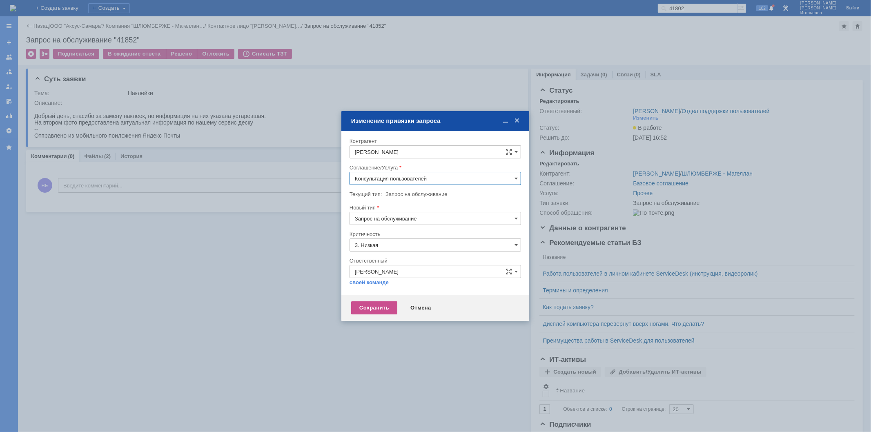
type input "Консультация пользователей"
click at [368, 305] on div "Сохранить" at bounding box center [374, 307] width 46 height 13
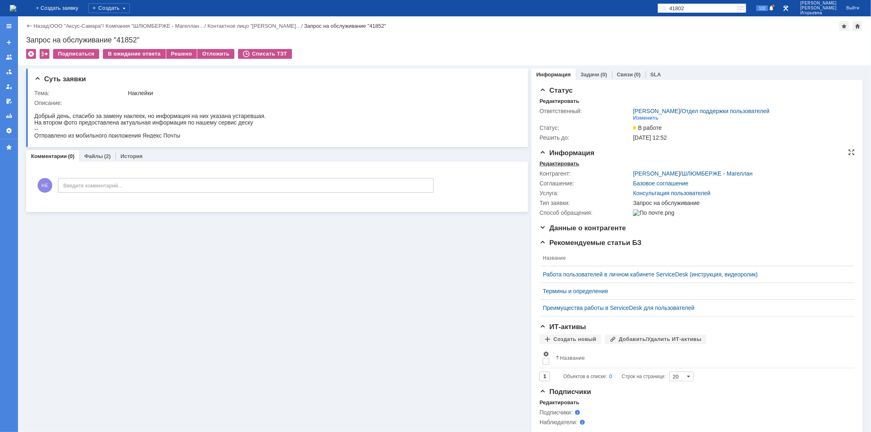
click at [548, 163] on div "Редактировать" at bounding box center [559, 163] width 40 height 7
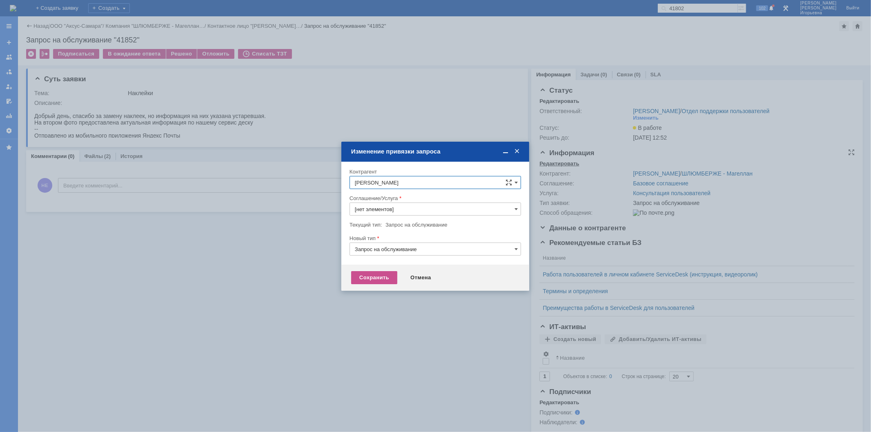
type input "Консультация пользователей"
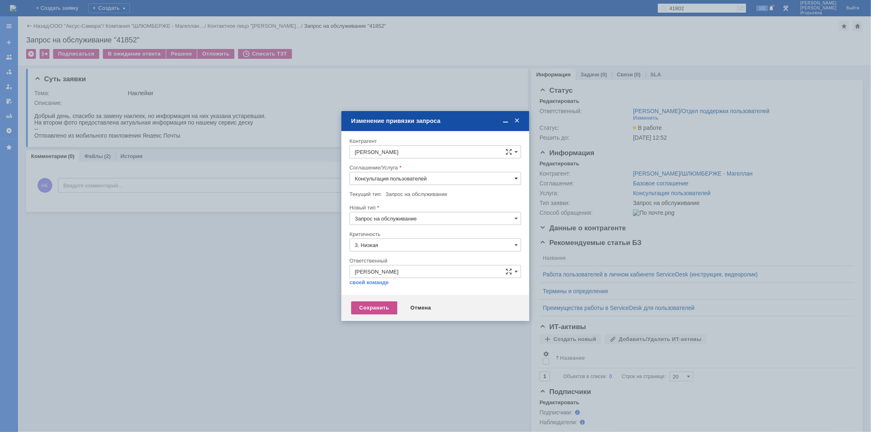
click at [517, 175] on span at bounding box center [516, 178] width 3 height 7
click at [385, 248] on span "Логистика" at bounding box center [435, 247] width 161 height 7
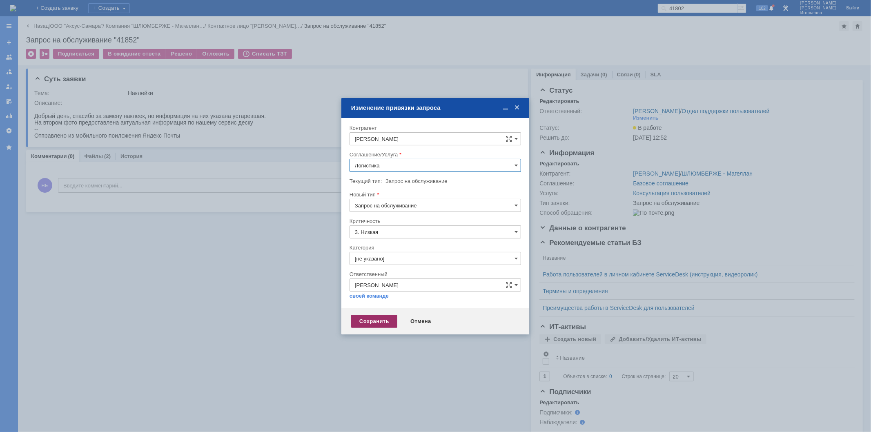
type input "Логистика"
click at [363, 322] on div "Сохранить" at bounding box center [374, 321] width 46 height 13
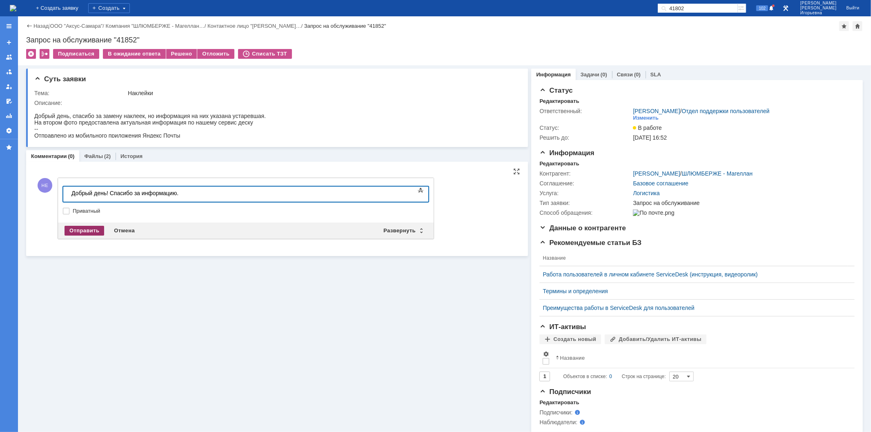
click at [85, 226] on div "Отправить" at bounding box center [85, 231] width 40 height 10
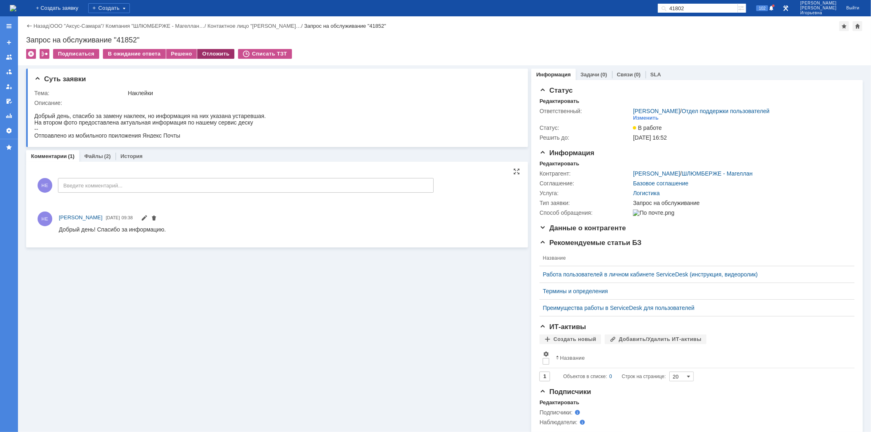
click at [210, 51] on div "Отложить" at bounding box center [215, 54] width 37 height 10
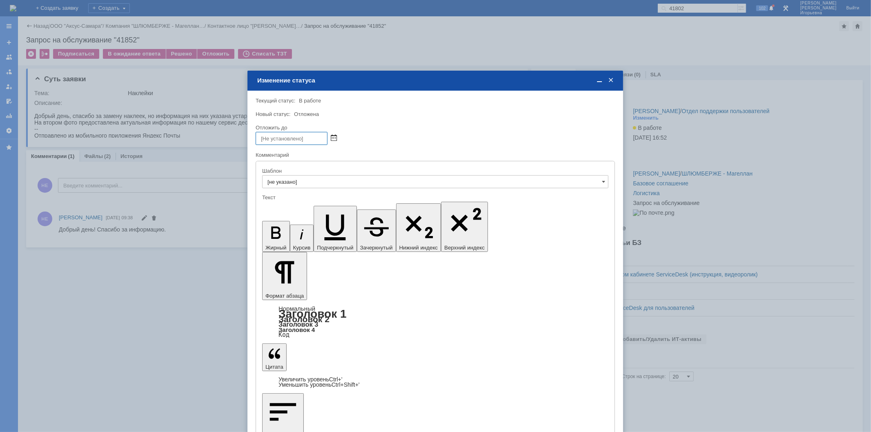
click at [334, 136] on span at bounding box center [334, 138] width 6 height 7
click at [272, 199] on div "22" at bounding box center [273, 201] width 8 height 7
click at [291, 136] on input "22.09.2025 09:38" at bounding box center [292, 138] width 72 height 13
click at [292, 136] on input "22.09.2025 09:38" at bounding box center [292, 138] width 72 height 13
type input "22.09.2025 16:38"
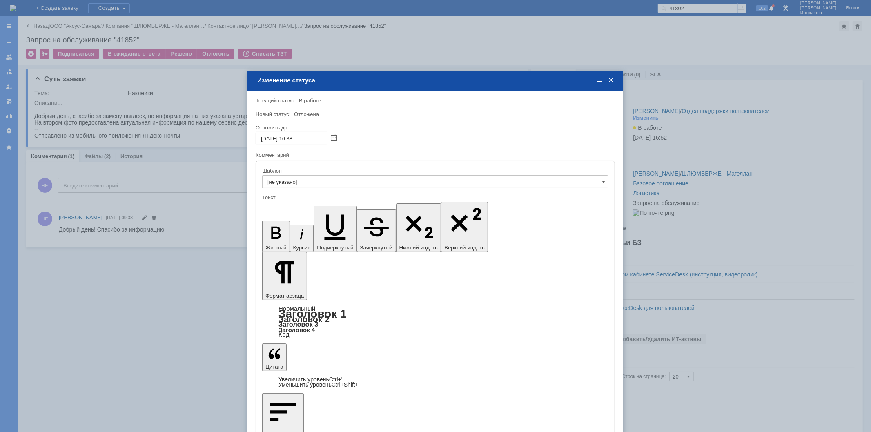
drag, startPoint x: 277, startPoint y: 349, endPoint x: 280, endPoint y: 345, distance: 4.9
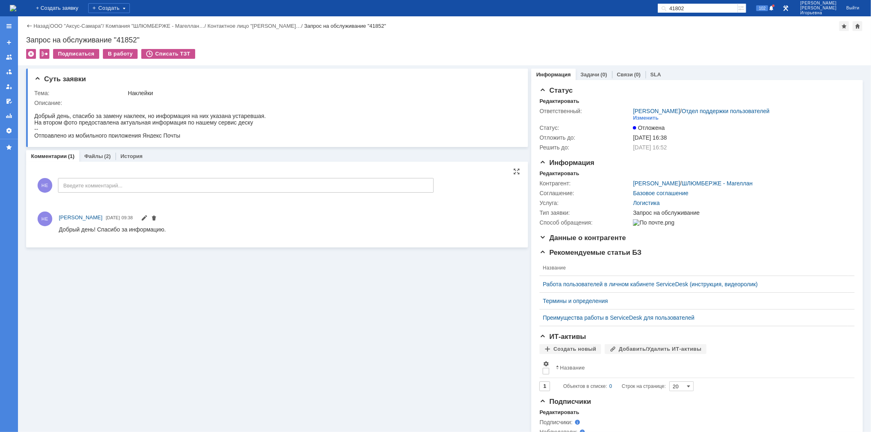
click at [16, 6] on img at bounding box center [13, 8] width 7 height 7
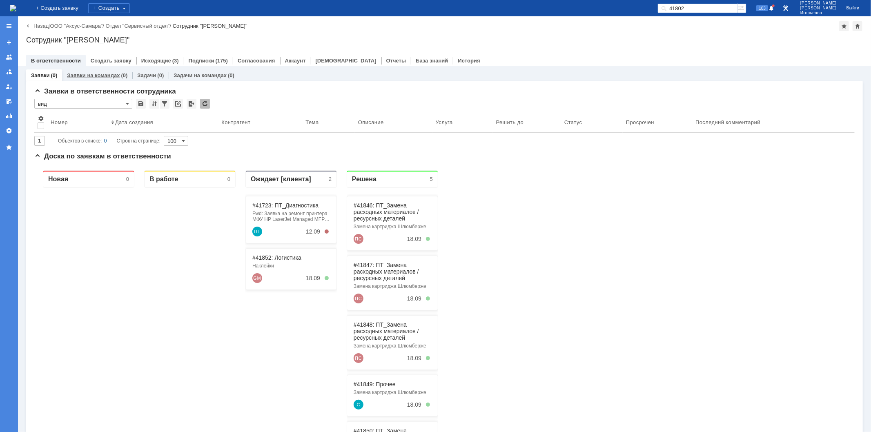
click at [85, 75] on link "Заявки на командах" at bounding box center [93, 75] width 53 height 6
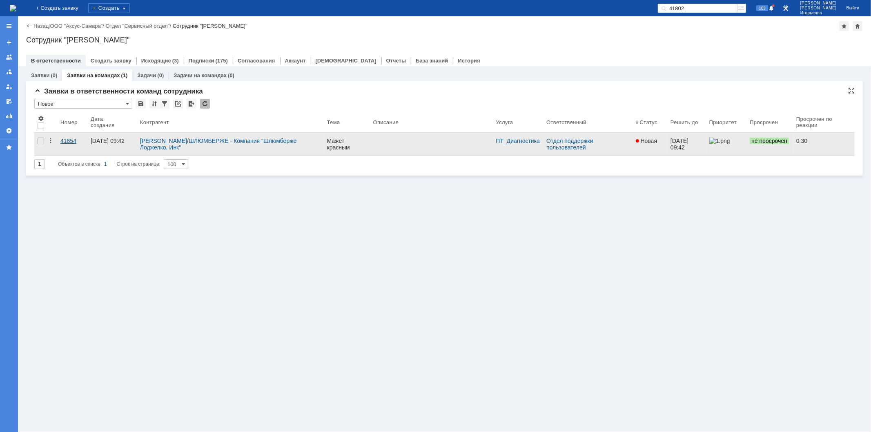
click at [67, 140] on div "41854" at bounding box center [72, 141] width 24 height 7
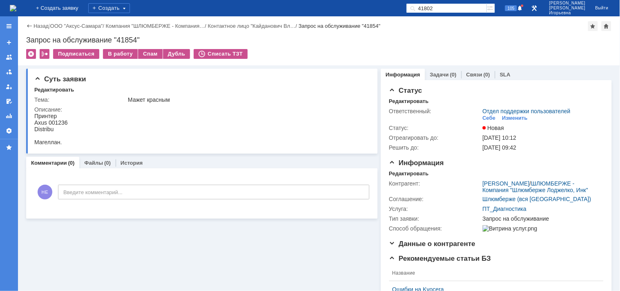
click at [16, 6] on img at bounding box center [13, 8] width 7 height 7
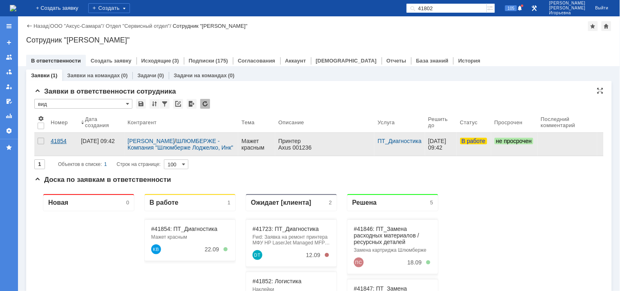
click at [57, 143] on div "41854" at bounding box center [63, 141] width 24 height 7
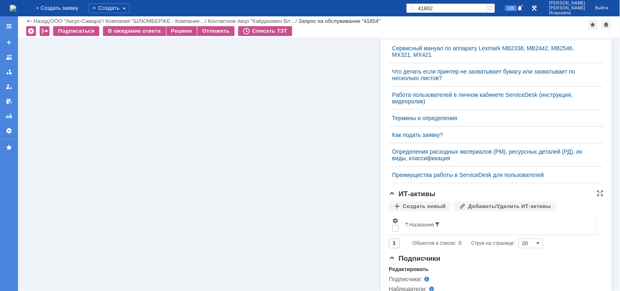
scroll to position [245, 0]
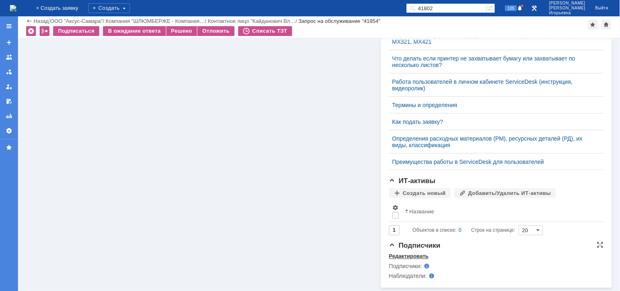
click at [399, 256] on div "Редактировать" at bounding box center [409, 256] width 40 height 7
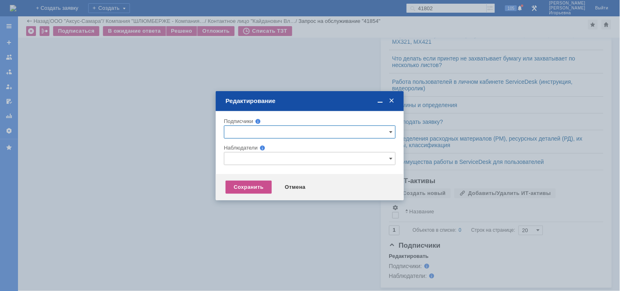
drag, startPoint x: 235, startPoint y: 134, endPoint x: 242, endPoint y: 129, distance: 8.3
click at [238, 131] on input "text" at bounding box center [310, 131] width 172 height 13
click at [288, 181] on span "Лонская Лариса Вячеславовна" at bounding box center [281, 179] width 44 height 6
click at [255, 181] on input "Лонская Лариса Вячеславовна" at bounding box center [252, 178] width 5 height 5
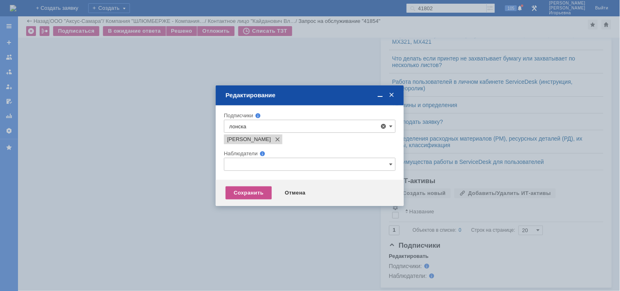
type input "Лонская Лариса Вячеславовна"
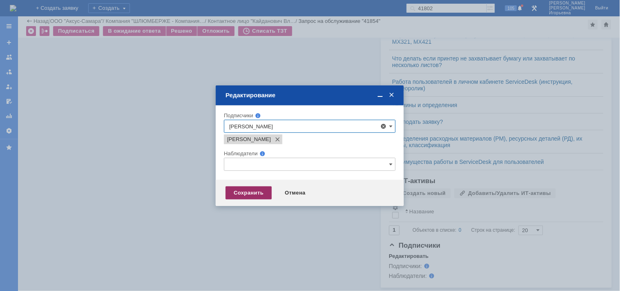
click at [252, 191] on div "Сохранить" at bounding box center [248, 192] width 46 height 13
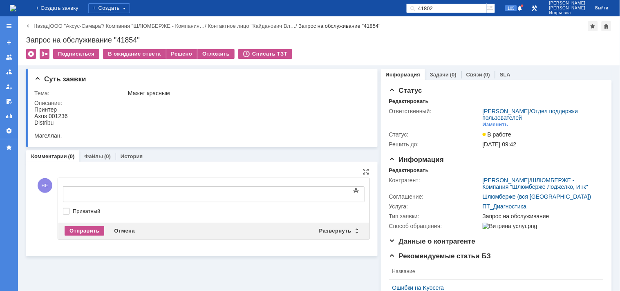
scroll to position [0, 0]
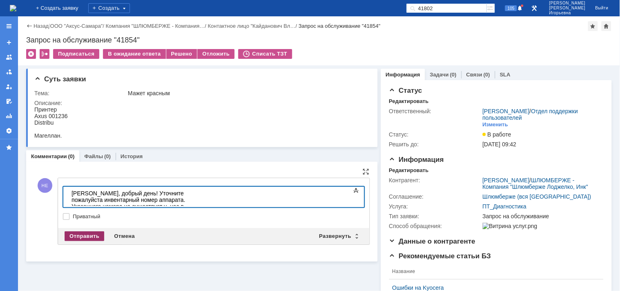
click at [83, 232] on div "Отправить" at bounding box center [85, 236] width 40 height 10
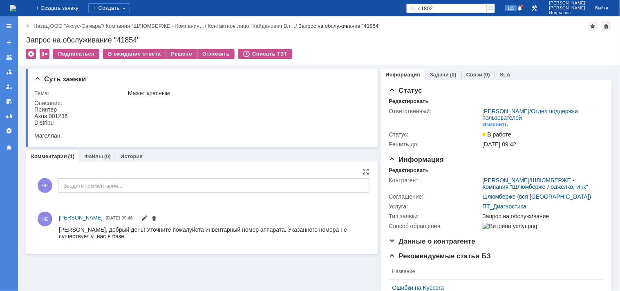
click at [16, 8] on img at bounding box center [13, 8] width 7 height 7
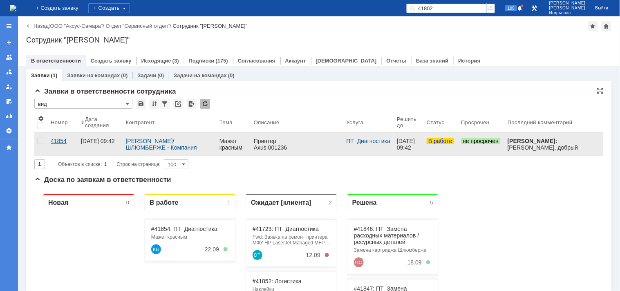
click at [62, 144] on div "41854" at bounding box center [63, 141] width 24 height 7
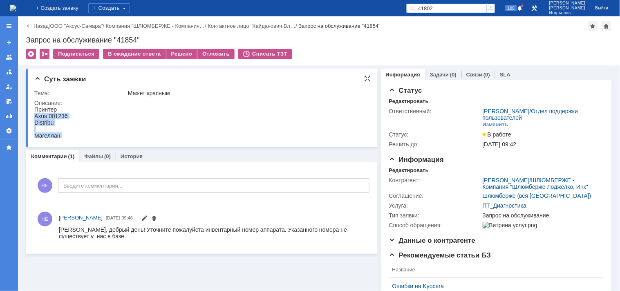
drag, startPoint x: 77, startPoint y: 113, endPoint x: 44, endPoint y: 117, distance: 33.7
click at [35, 116] on html "Принтер Axus 001236 Distribu Магеллан." at bounding box center [198, 122] width 329 height 33
click at [89, 120] on html "Принтер Axus 001236 Distribu Магеллан." at bounding box center [198, 122] width 329 height 33
drag, startPoint x: 69, startPoint y: 114, endPoint x: 63, endPoint y: 114, distance: 6.1
click at [63, 114] on html "Принтер Axus 001236 Distribu Магеллан." at bounding box center [198, 122] width 329 height 33
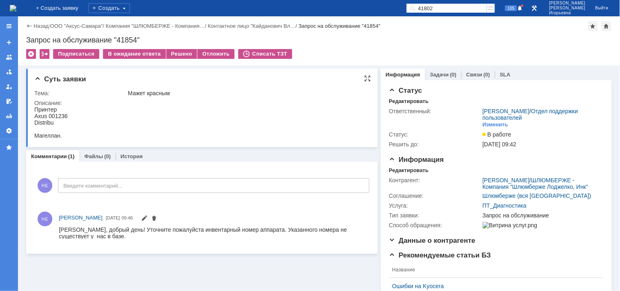
drag, startPoint x: 53, startPoint y: 116, endPoint x: 40, endPoint y: 112, distance: 13.6
click at [52, 116] on div "Axus 001236" at bounding box center [50, 115] width 33 height 7
drag, startPoint x: 42, startPoint y: 114, endPoint x: 65, endPoint y: 113, distance: 22.1
click at [65, 113] on div "Axus 001236" at bounding box center [50, 115] width 33 height 7
click at [69, 113] on html "Принтер Axus 001236 Distribu Магеллан." at bounding box center [198, 122] width 329 height 33
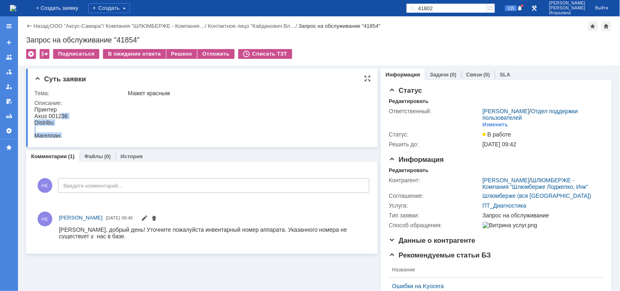
drag, startPoint x: 71, startPoint y: 113, endPoint x: 60, endPoint y: 113, distance: 10.6
click at [60, 113] on html "Принтер Axus 001236 Distribu Магеллан." at bounding box center [198, 122] width 329 height 33
click at [63, 115] on div "Axus 001236" at bounding box center [50, 115] width 33 height 7
click at [45, 116] on div "Axus 001236" at bounding box center [50, 115] width 33 height 7
drag, startPoint x: 48, startPoint y: 114, endPoint x: 67, endPoint y: 114, distance: 19.2
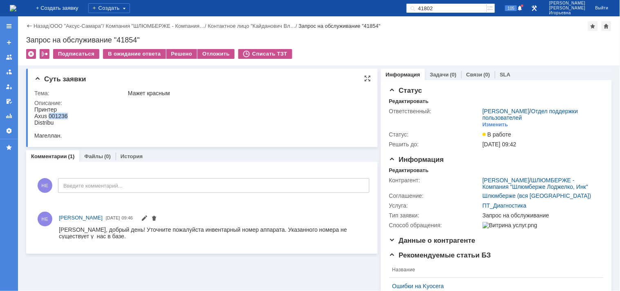
click at [67, 114] on div "Axus 001236" at bounding box center [50, 115] width 33 height 7
copy div "001236"
click at [16, 7] on img at bounding box center [13, 8] width 7 height 7
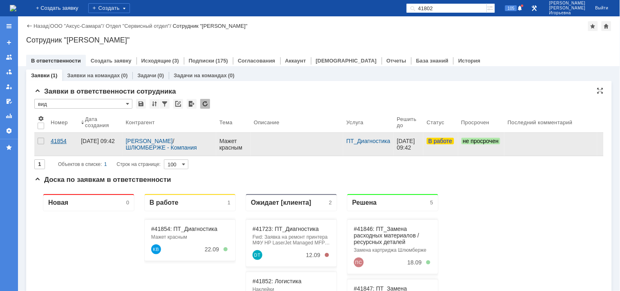
click at [60, 139] on div "41854" at bounding box center [63, 141] width 24 height 7
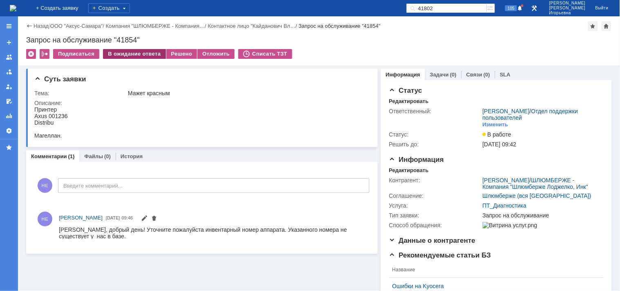
click at [127, 52] on div "В ожидание ответа" at bounding box center [134, 54] width 62 height 10
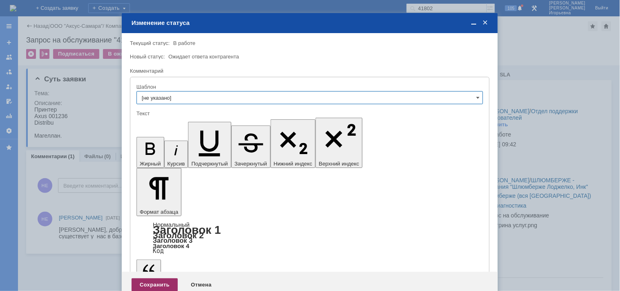
click at [149, 278] on div "Сохранить" at bounding box center [154, 284] width 46 height 13
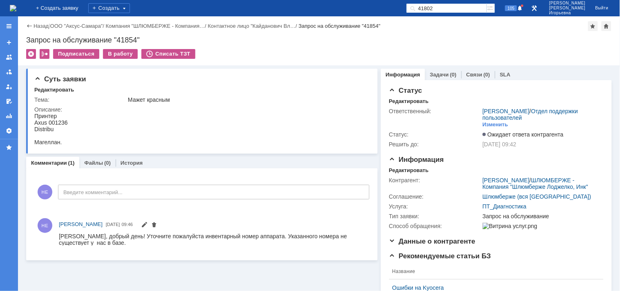
click at [16, 9] on img at bounding box center [13, 8] width 7 height 7
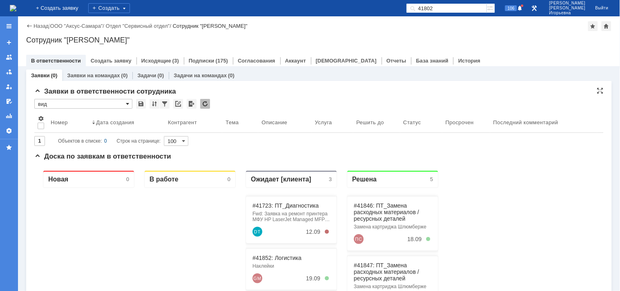
click at [127, 103] on span at bounding box center [127, 103] width 3 height 7
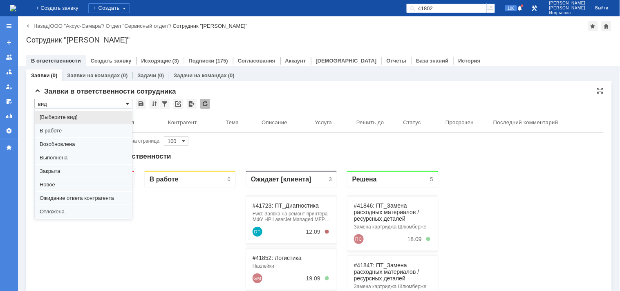
scroll to position [22, 0]
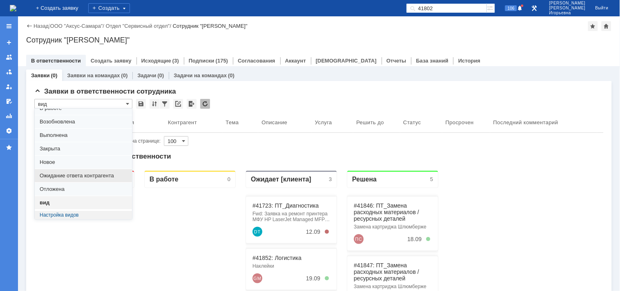
click at [63, 174] on span "Ожидание ответа контрагента" at bounding box center [83, 175] width 87 height 7
type input "Ожидание ответа контрагента"
type input "20"
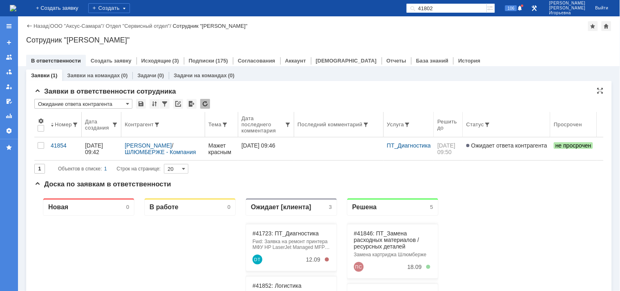
type input "Ожидание ответа контрагента"
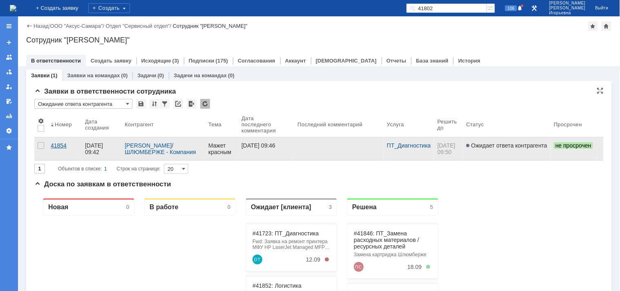
scroll to position [0, 0]
click at [58, 142] on div "41854" at bounding box center [65, 145] width 28 height 7
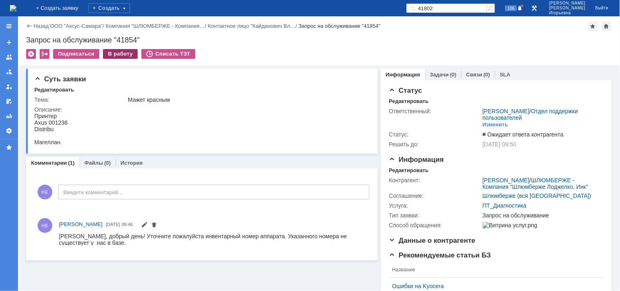
click at [111, 55] on div "В работу" at bounding box center [120, 54] width 35 height 10
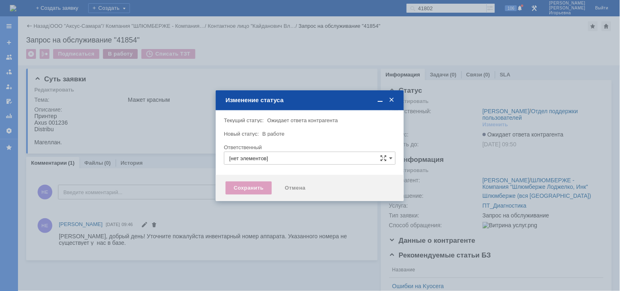
type input "Носенкова Елена Игорьевна"
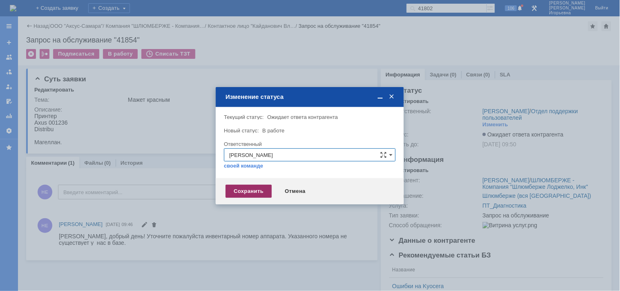
click at [241, 194] on div "Сохранить" at bounding box center [248, 191] width 46 height 13
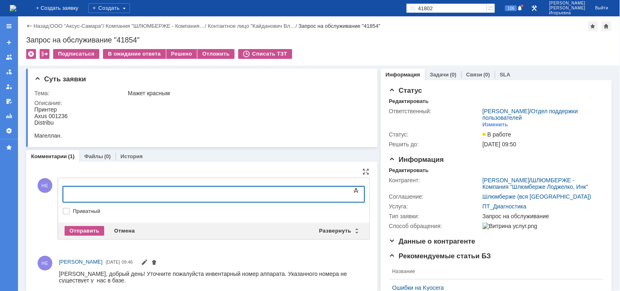
click at [78, 191] on div at bounding box center [129, 192] width 116 height 7
click at [78, 230] on div "Отправить" at bounding box center [85, 231] width 40 height 10
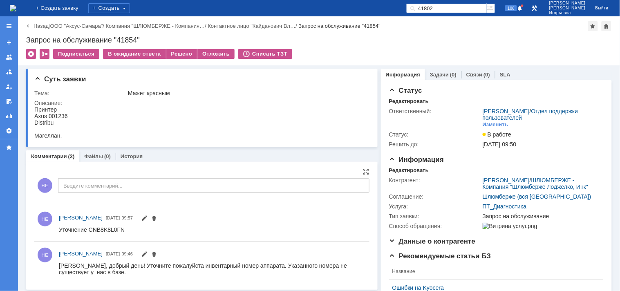
scroll to position [0, 0]
click at [458, 10] on input "41802" at bounding box center [446, 8] width 80 height 10
type input "27833"
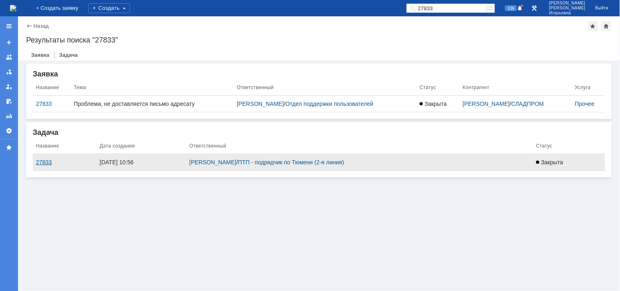
click at [46, 160] on div "27833" at bounding box center [64, 162] width 57 height 7
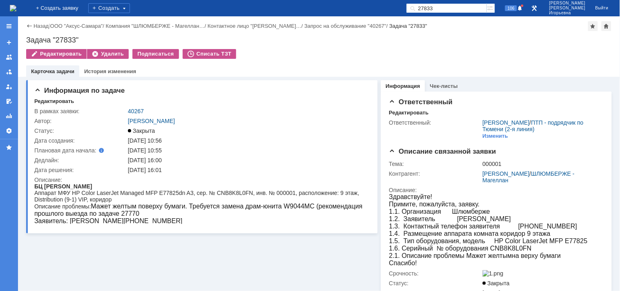
click at [16, 10] on img at bounding box center [13, 8] width 7 height 7
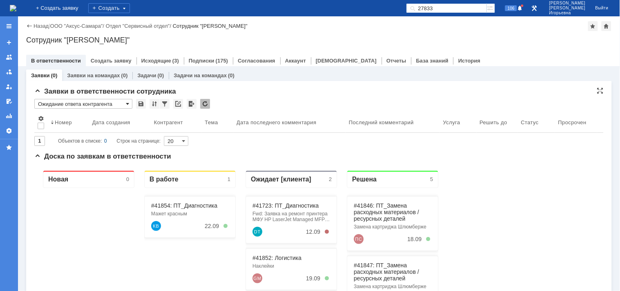
click at [127, 102] on span at bounding box center [127, 103] width 3 height 7
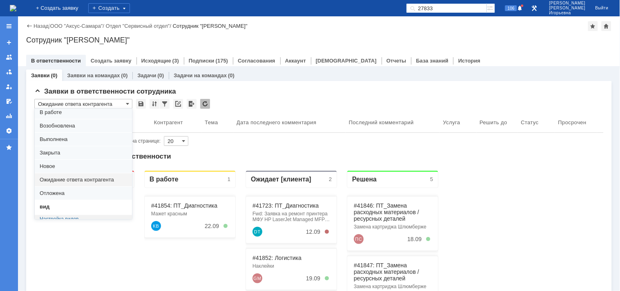
scroll to position [22, 0]
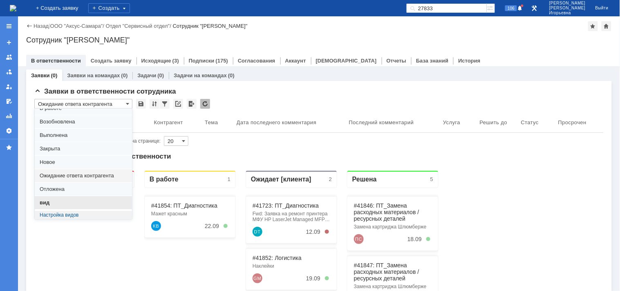
click at [51, 201] on span "вид" at bounding box center [83, 202] width 87 height 7
type input "вид"
type input "100"
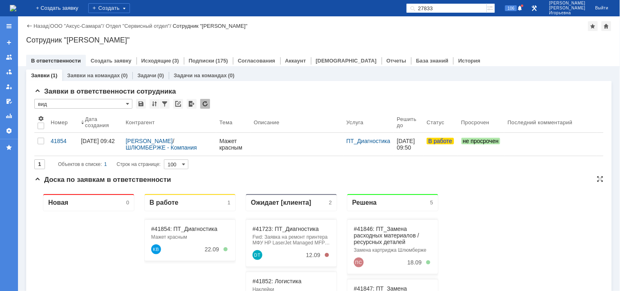
scroll to position [0, 0]
type input "вид"
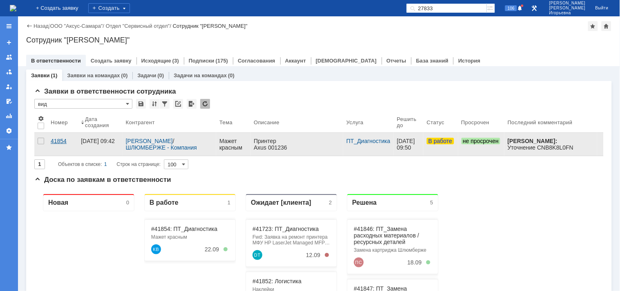
click at [59, 141] on div "41854" at bounding box center [63, 141] width 24 height 7
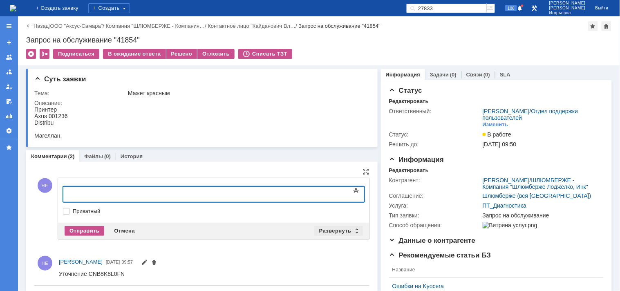
click at [354, 229] on div "Развернуть" at bounding box center [338, 231] width 49 height 10
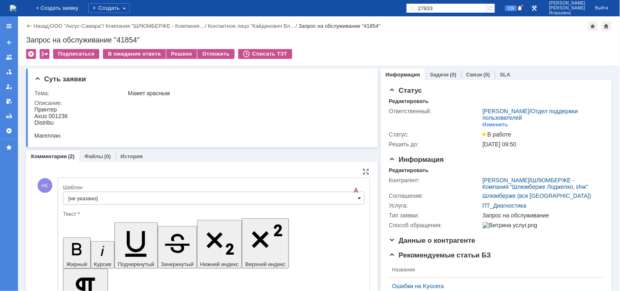
click at [358, 198] on span at bounding box center [359, 198] width 3 height 7
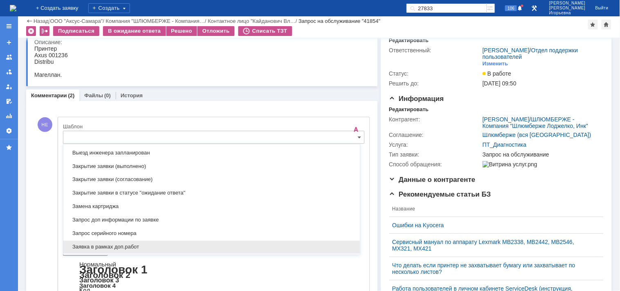
scroll to position [286, 0]
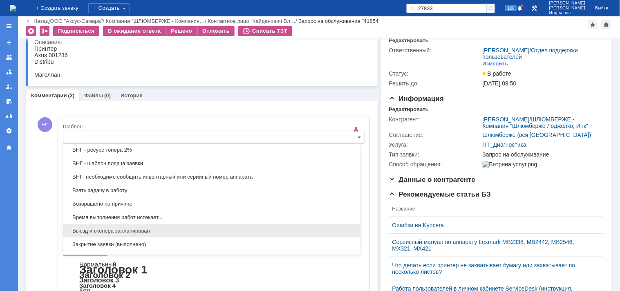
click at [84, 231] on span "Выезд инженера запланирован" at bounding box center [211, 230] width 287 height 7
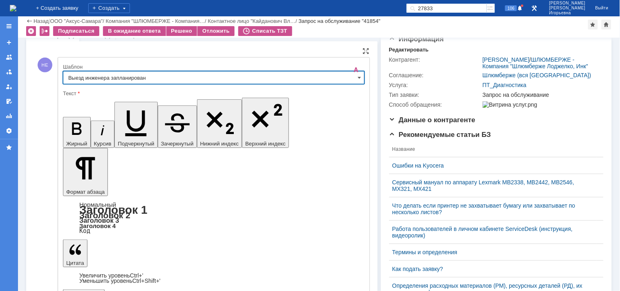
type input "Выезд инженера запланирован"
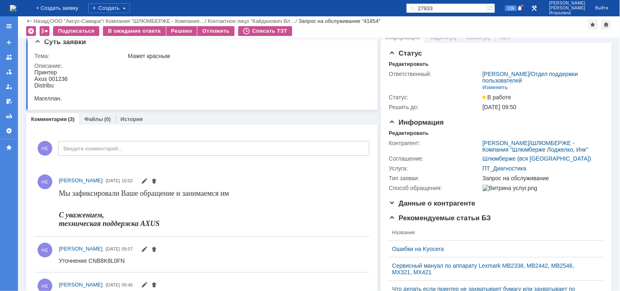
scroll to position [0, 0]
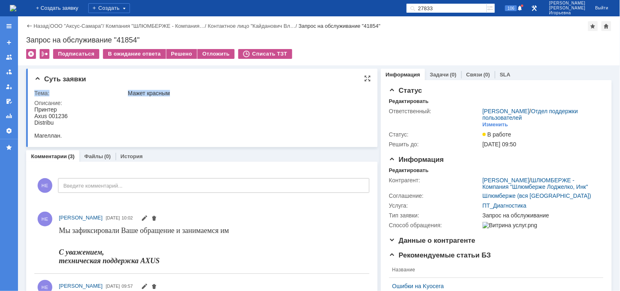
drag, startPoint x: 87, startPoint y: 140, endPoint x: 27, endPoint y: 117, distance: 64.5
click at [27, 117] on div "Суть заявки Тема: Мажет красным Описание:" at bounding box center [201, 108] width 351 height 78
drag, startPoint x: 63, startPoint y: 136, endPoint x: 32, endPoint y: 114, distance: 38.0
click at [34, 114] on html "Принтер Axus 001236 Distribu Магеллан." at bounding box center [198, 122] width 329 height 33
click at [433, 76] on link "Задачи" at bounding box center [439, 74] width 19 height 6
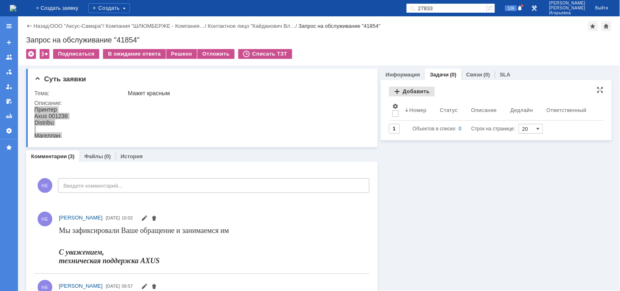
click at [409, 91] on div "Добавить" at bounding box center [412, 92] width 46 height 10
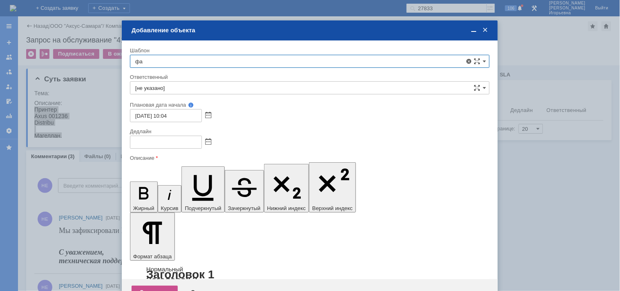
type input "ф"
drag, startPoint x: 308, startPoint y: 56, endPoint x: 308, endPoint y: 60, distance: 4.1
click at [308, 56] on input "марина" at bounding box center [309, 61] width 359 height 13
click at [195, 47] on div "Шаблон" at bounding box center [309, 51] width 359 height 8
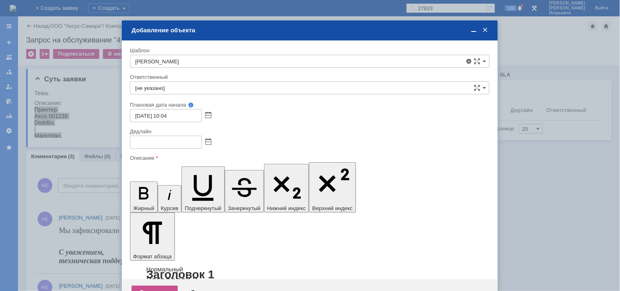
type input "[не указано]"
click at [174, 89] on input "[не указано]" at bounding box center [309, 87] width 359 height 13
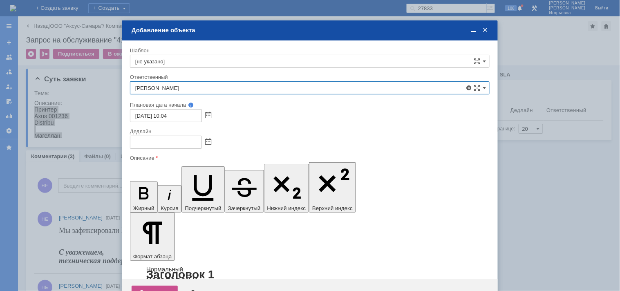
click at [163, 145] on span "Фадеева Марина" at bounding box center [309, 147] width 349 height 7
type input "Фадеева Марина"
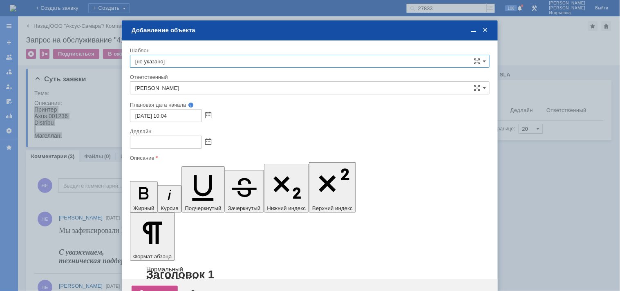
click at [171, 58] on input "[не указано]" at bounding box center [309, 61] width 359 height 13
click at [217, 33] on div "Добавление объекта" at bounding box center [310, 30] width 358 height 7
type input "[не указано]"
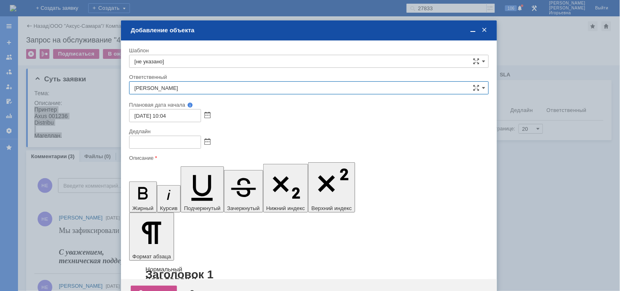
click at [190, 84] on input "Фадеева Марина" at bounding box center [308, 87] width 359 height 13
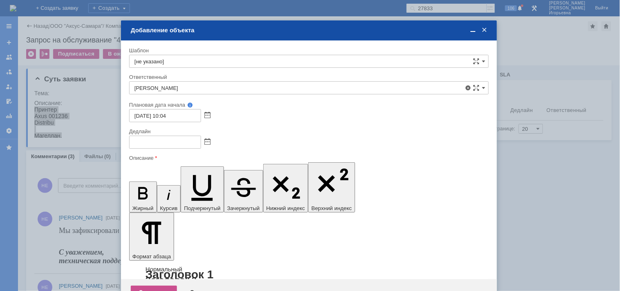
click at [182, 160] on span "ПТП - подрядчик по Тюмени (2-я линия)" at bounding box center [308, 160] width 349 height 7
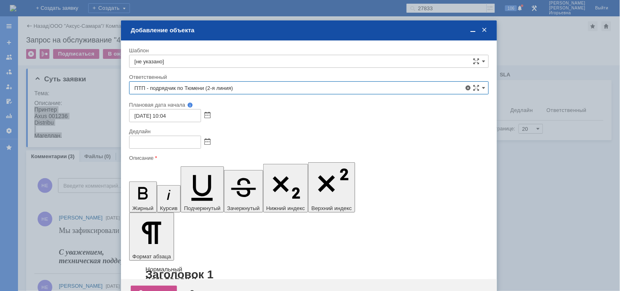
type input "ПТП - подрядчик по Тюмени (2-я линия)"
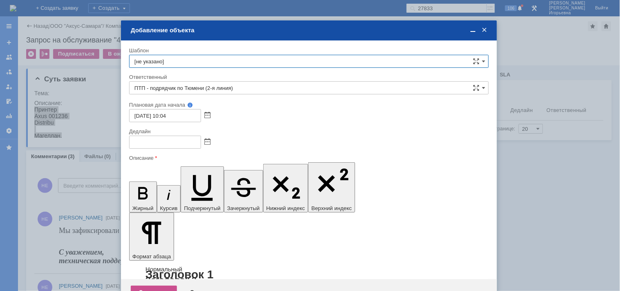
click at [183, 57] on input "[не указано]" at bounding box center [308, 61] width 359 height 13
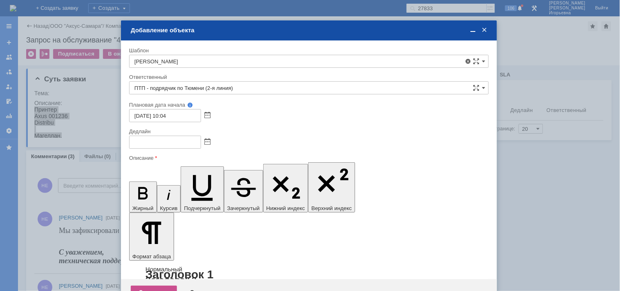
type input "[не указано]"
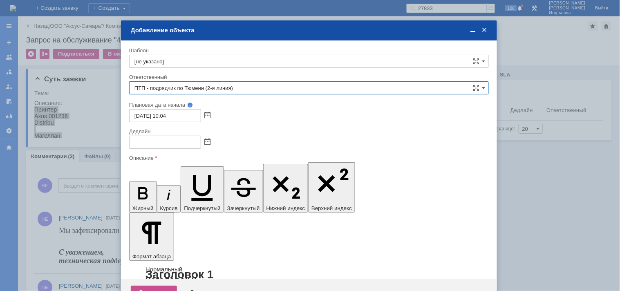
click at [213, 87] on input "ПТП - подрядчик по Тюмени (2-я линия)" at bounding box center [308, 87] width 359 height 13
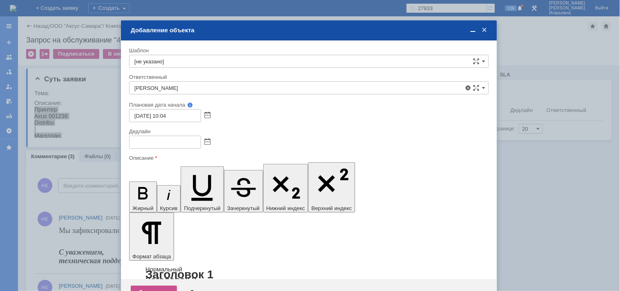
click at [178, 146] on span "Фадеева Марина" at bounding box center [308, 147] width 349 height 7
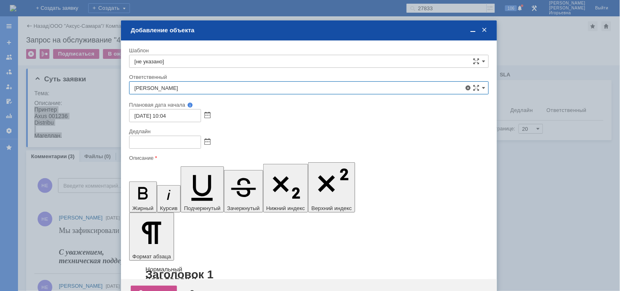
type input "Фадеева Марина"
click at [207, 141] on span at bounding box center [207, 142] width 6 height 7
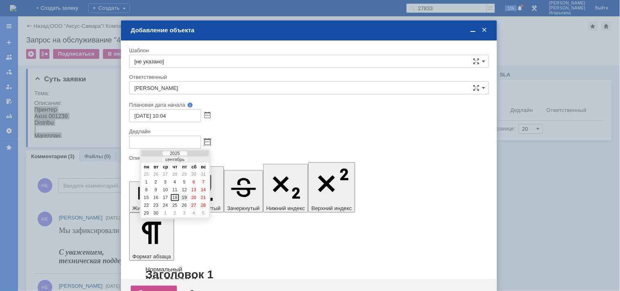
click at [183, 194] on div "19" at bounding box center [184, 197] width 8 height 7
type input "19.09.2025 10:05"
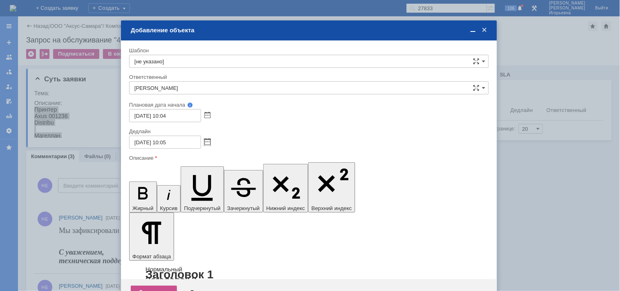
drag, startPoint x: 144, startPoint y: 2349, endPoint x: 138, endPoint y: 2370, distance: 22.0
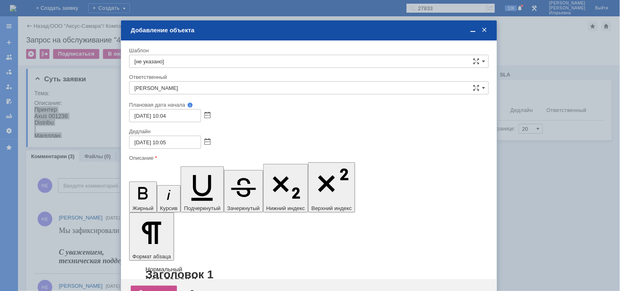
drag, startPoint x: 216, startPoint y: 2346, endPoint x: 132, endPoint y: 2353, distance: 84.8
click at [138, 187] on icon "button" at bounding box center [142, 193] width 9 height 12
click at [184, 169] on icon "button" at bounding box center [202, 185] width 36 height 36
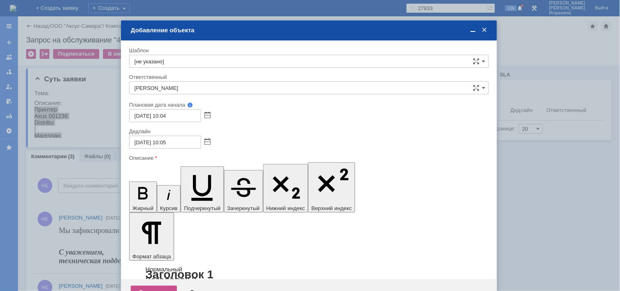
drag, startPoint x: 216, startPoint y: 2348, endPoint x: 230, endPoint y: 2349, distance: 13.9
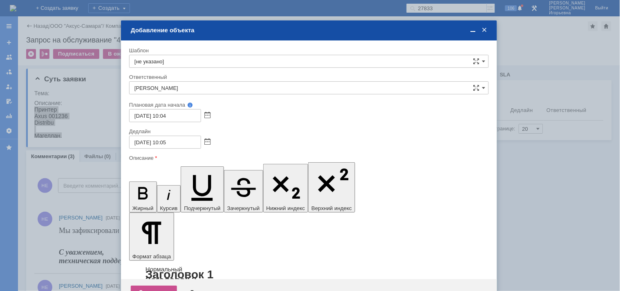
scroll to position [288, 2]
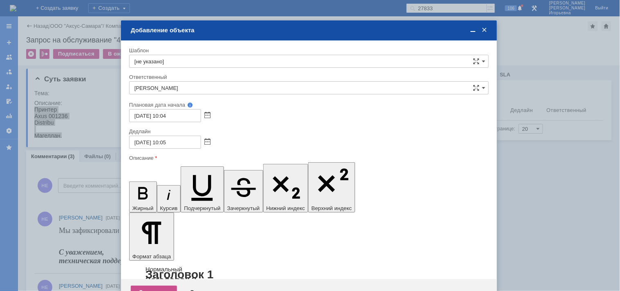
drag, startPoint x: 244, startPoint y: 2369, endPoint x: 145, endPoint y: 2363, distance: 99.8
click at [192, 175] on icon "button" at bounding box center [202, 188] width 21 height 26
click at [134, 183] on icon "button" at bounding box center [142, 193] width 21 height 21
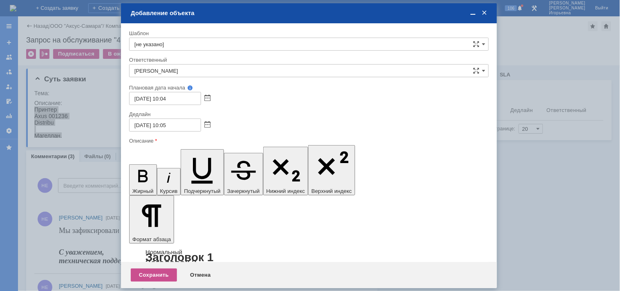
scroll to position [27, 0]
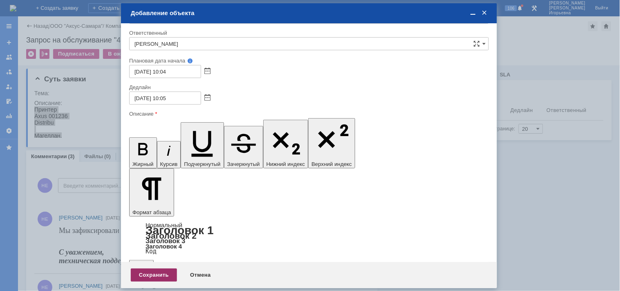
scroll to position [0, 0]
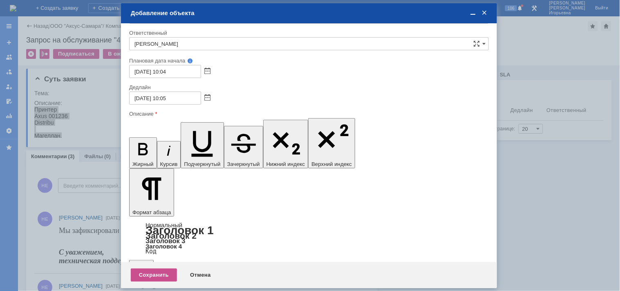
click at [149, 274] on div "Сохранить" at bounding box center [154, 274] width 46 height 13
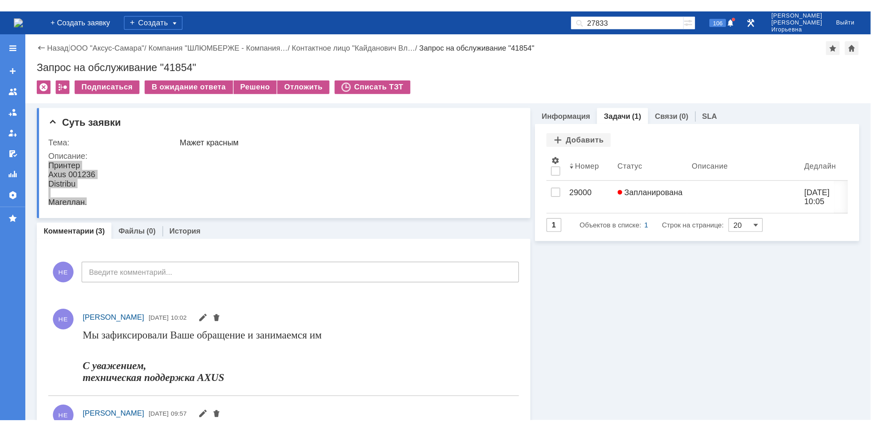
scroll to position [0, 0]
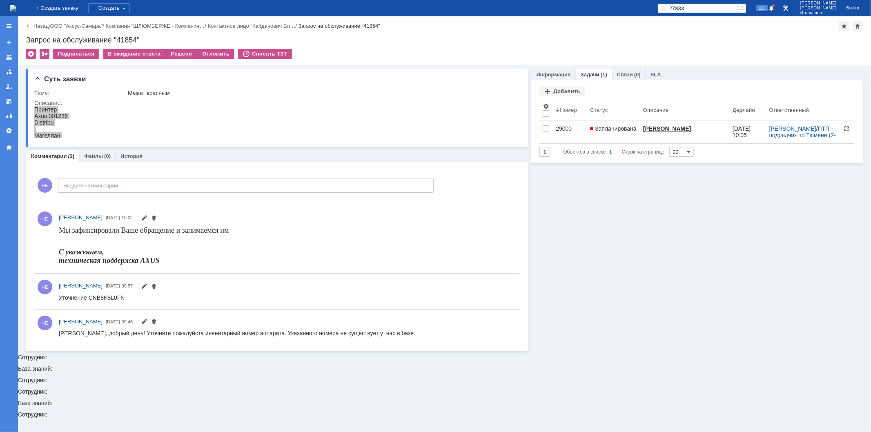
click at [562, 128] on div "29000" at bounding box center [570, 128] width 28 height 7
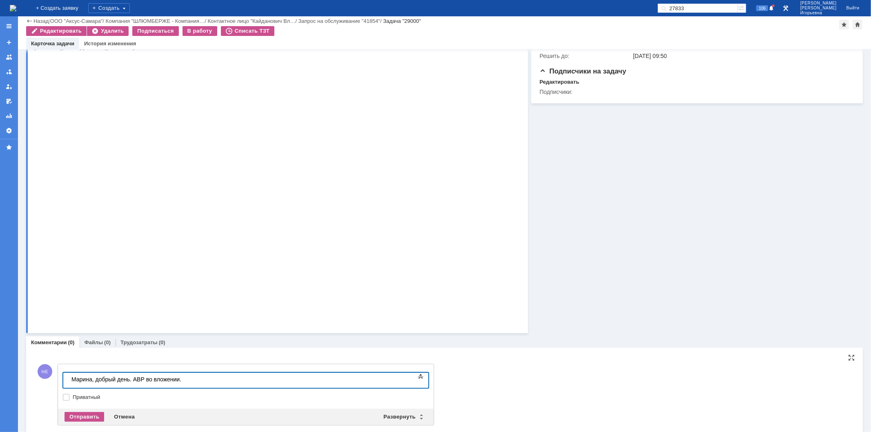
scroll to position [167, 0]
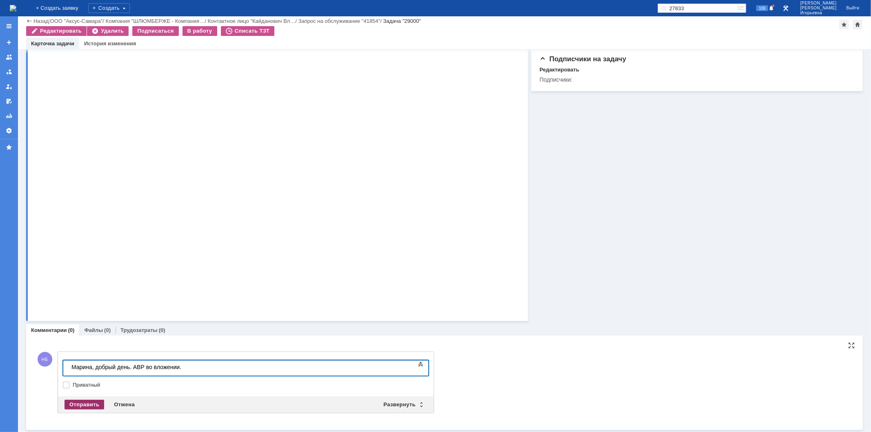
click at [86, 404] on div "Отправить" at bounding box center [85, 405] width 40 height 10
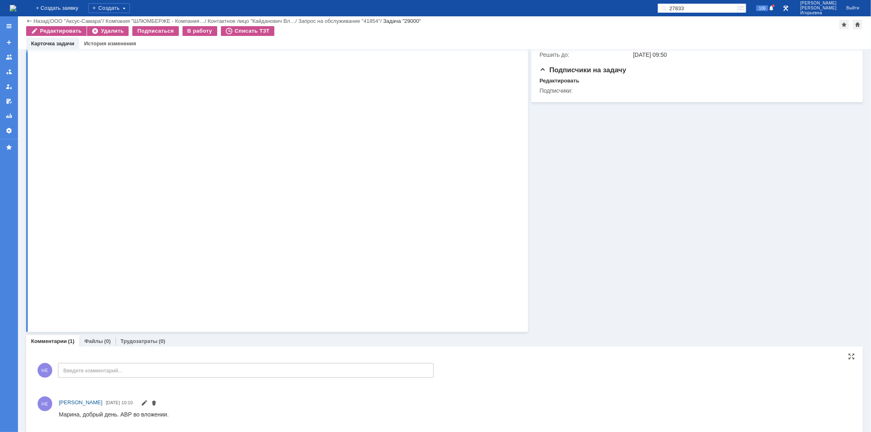
scroll to position [160, 0]
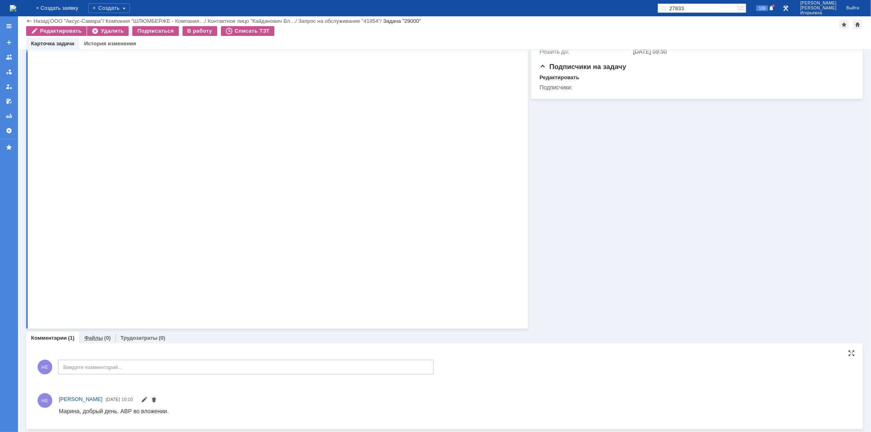
click at [90, 335] on link "Файлы" at bounding box center [93, 338] width 19 height 6
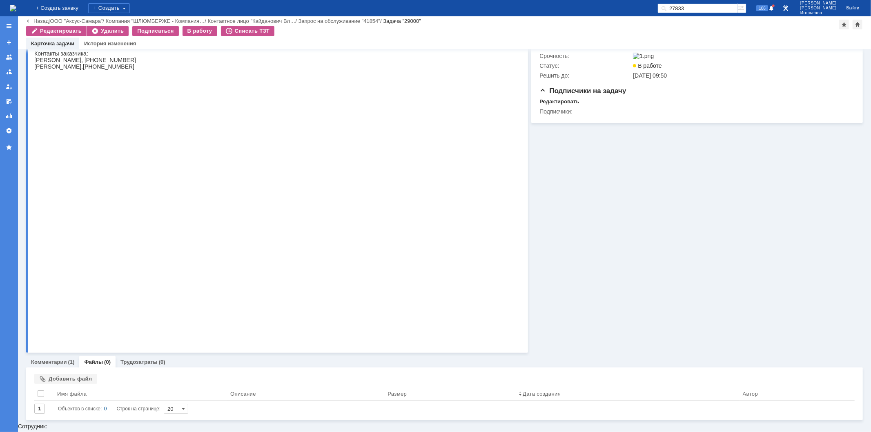
scroll to position [127, 0]
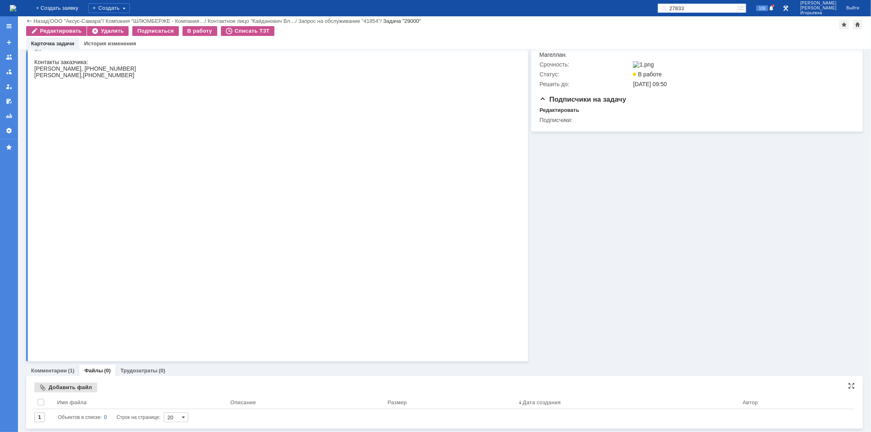
click at [59, 389] on div "Добавить файл" at bounding box center [65, 388] width 63 height 10
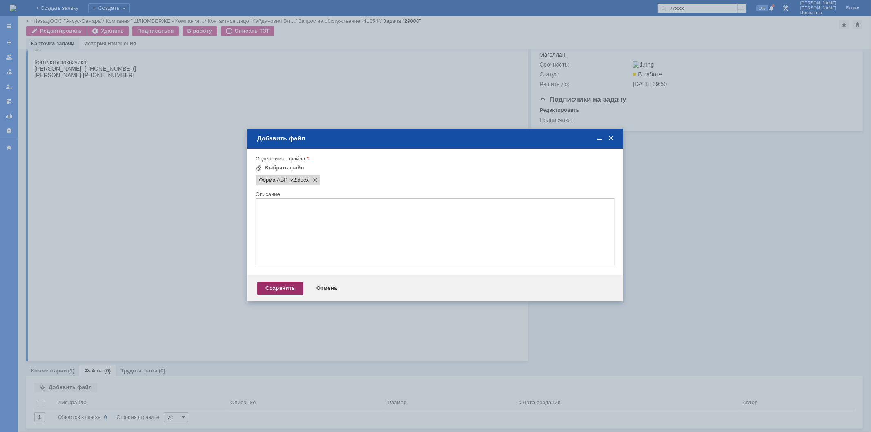
click at [283, 292] on div "Сохранить" at bounding box center [280, 288] width 46 height 13
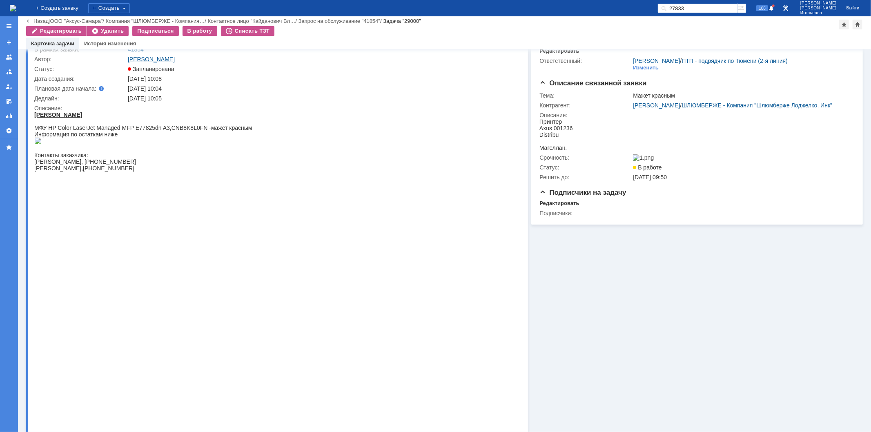
scroll to position [0, 0]
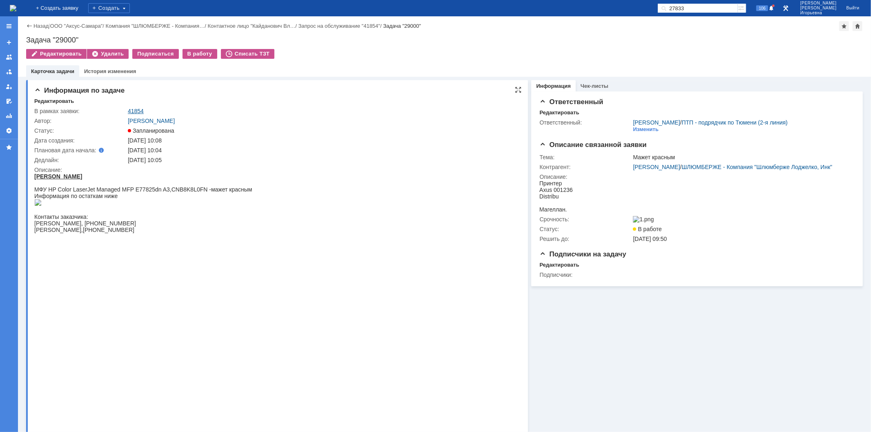
click at [140, 111] on link "41854" at bounding box center [136, 111] width 16 height 7
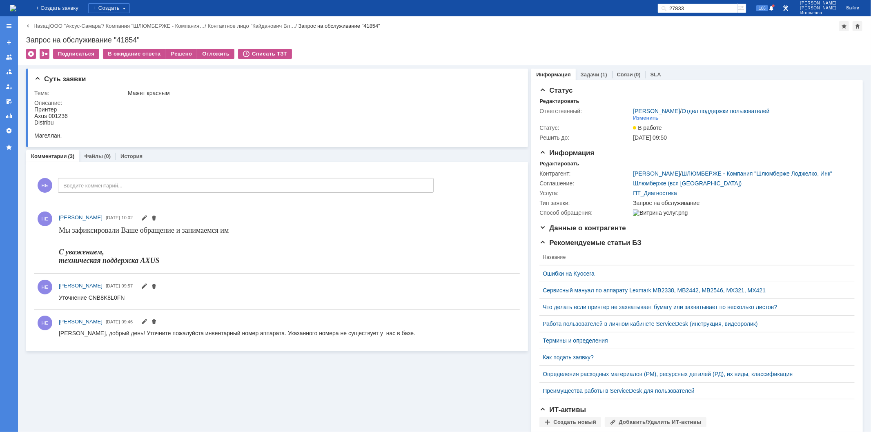
click at [583, 72] on link "Задачи" at bounding box center [590, 74] width 19 height 6
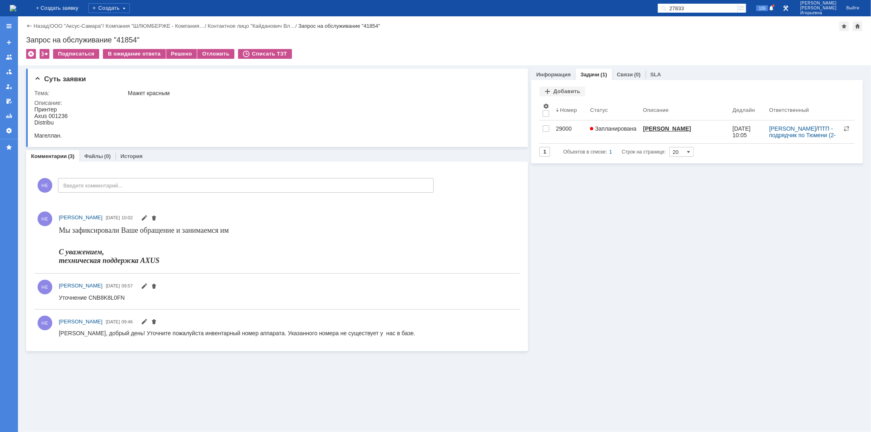
click at [16, 7] on img at bounding box center [13, 8] width 7 height 7
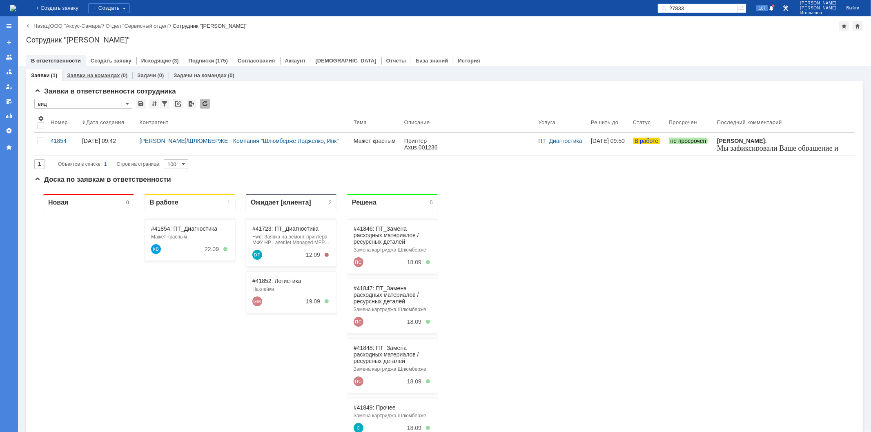
click at [87, 75] on link "Заявки на командах" at bounding box center [93, 75] width 53 height 6
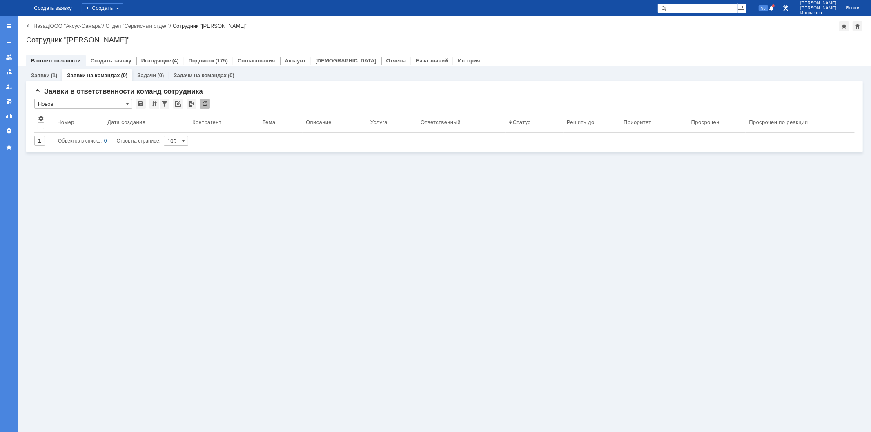
click at [38, 76] on link "Заявки" at bounding box center [40, 75] width 18 height 6
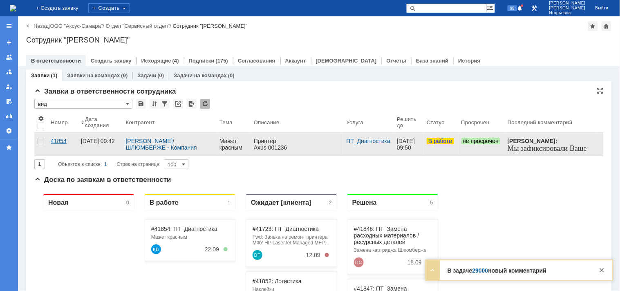
click at [60, 140] on div "41854" at bounding box center [63, 141] width 24 height 7
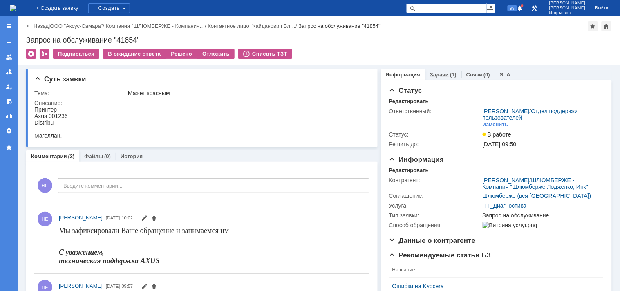
click at [433, 74] on link "Задачи" at bounding box center [439, 74] width 19 height 6
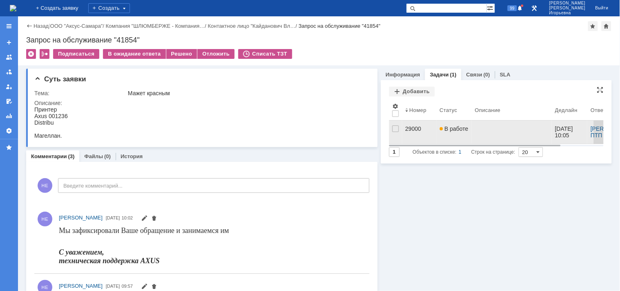
click at [405, 127] on div "29000" at bounding box center [419, 128] width 28 height 7
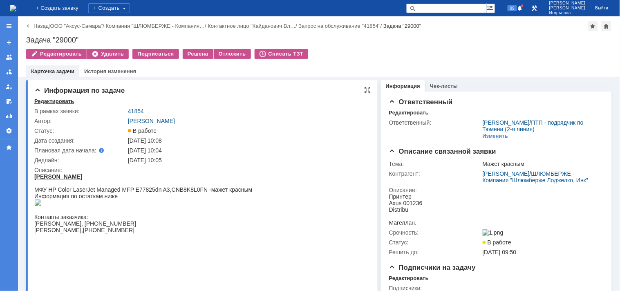
click at [46, 100] on div "Редактировать" at bounding box center [54, 101] width 40 height 7
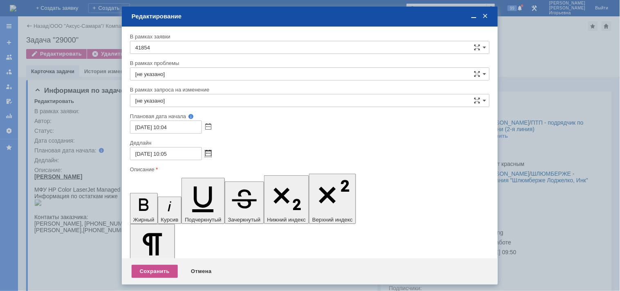
click at [208, 150] on span at bounding box center [208, 153] width 6 height 7
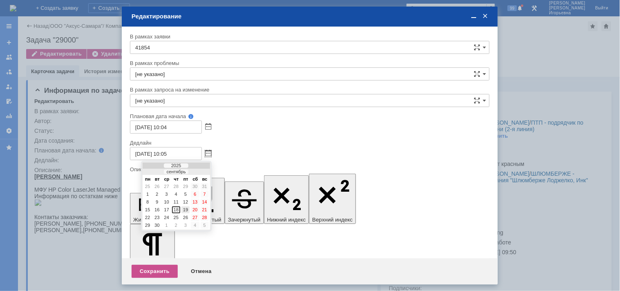
click at [185, 206] on div "19" at bounding box center [185, 209] width 8 height 7
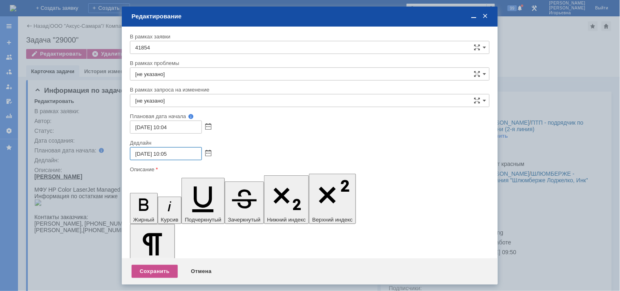
click at [166, 154] on input "19.09.2025 10:05" at bounding box center [166, 153] width 72 height 13
click at [166, 153] on input "19.09.2025 10:05" at bounding box center [166, 153] width 72 height 13
type input "19.09.2025 17:05"
click at [152, 270] on div "Сохранить" at bounding box center [154, 271] width 46 height 13
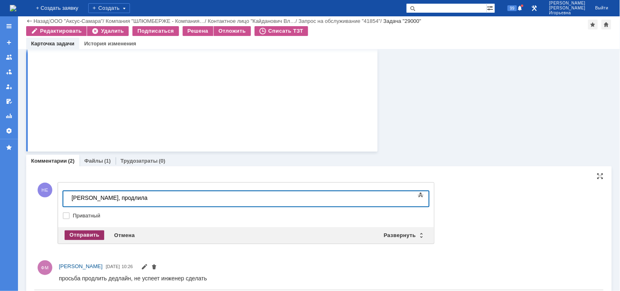
click at [76, 233] on div "Отправить" at bounding box center [85, 235] width 40 height 10
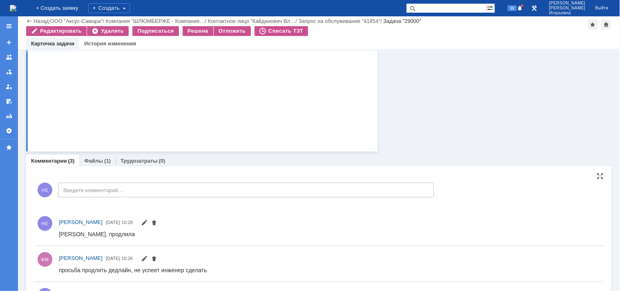
click at [16, 7] on img at bounding box center [13, 8] width 7 height 7
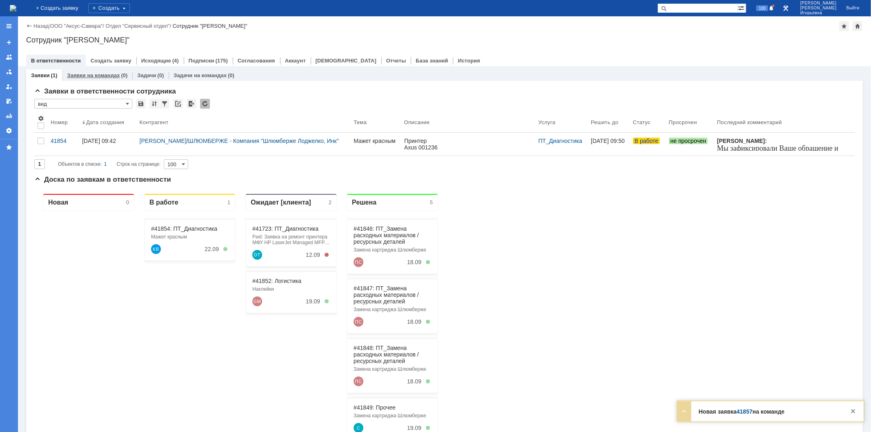
click at [93, 80] on div "Заявки на командах (0)" at bounding box center [97, 75] width 70 height 12
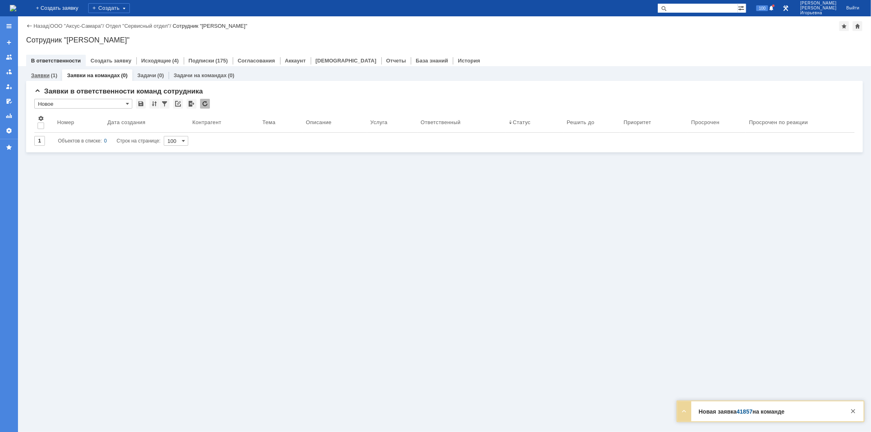
click at [47, 76] on link "Заявки" at bounding box center [40, 75] width 18 height 6
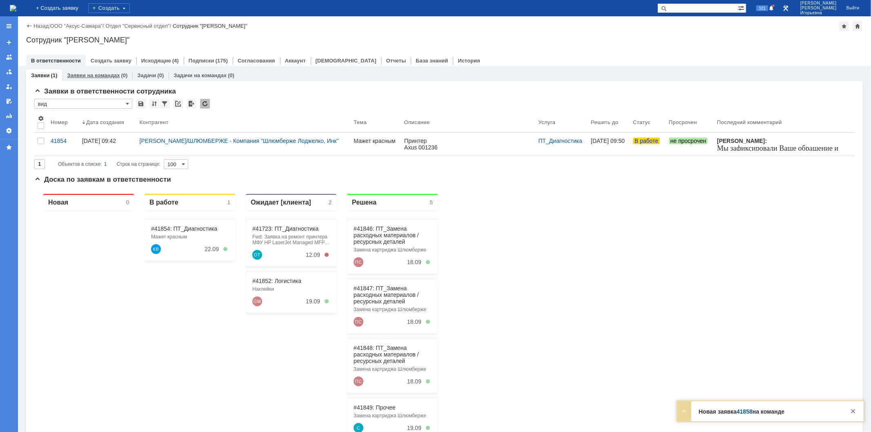
click at [95, 72] on link "Заявки на командах" at bounding box center [93, 75] width 53 height 6
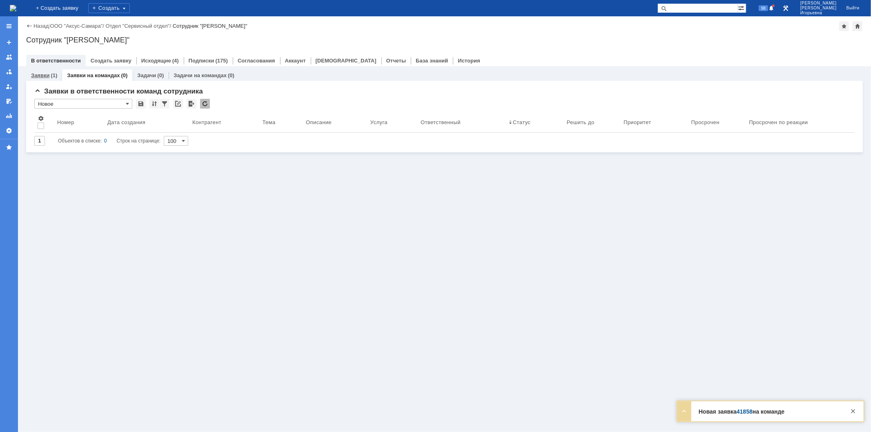
click at [43, 74] on link "Заявки" at bounding box center [40, 75] width 18 height 6
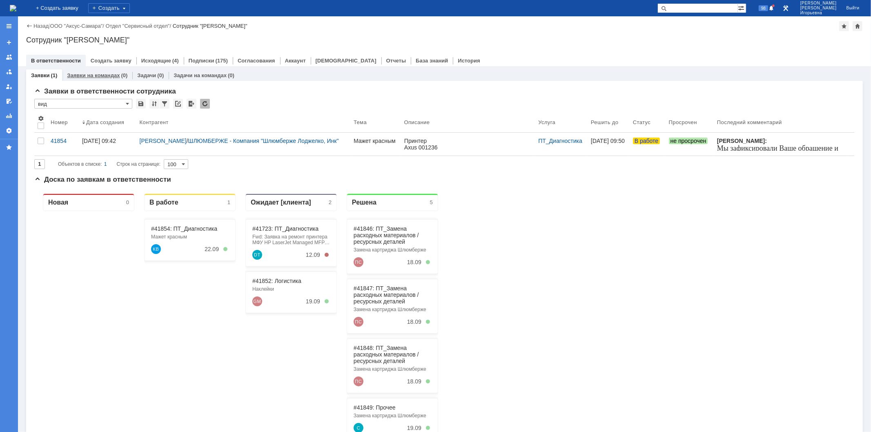
click at [93, 69] on div "Заявки на командах (0)" at bounding box center [97, 75] width 70 height 12
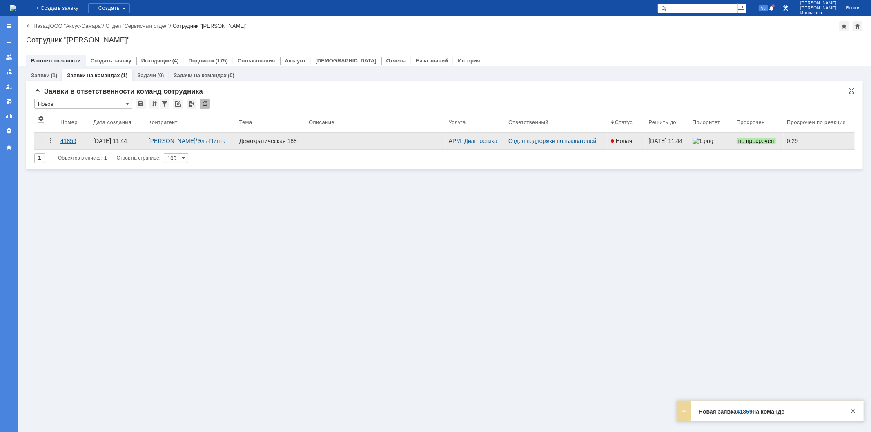
click at [70, 140] on div "41859" at bounding box center [73, 141] width 26 height 7
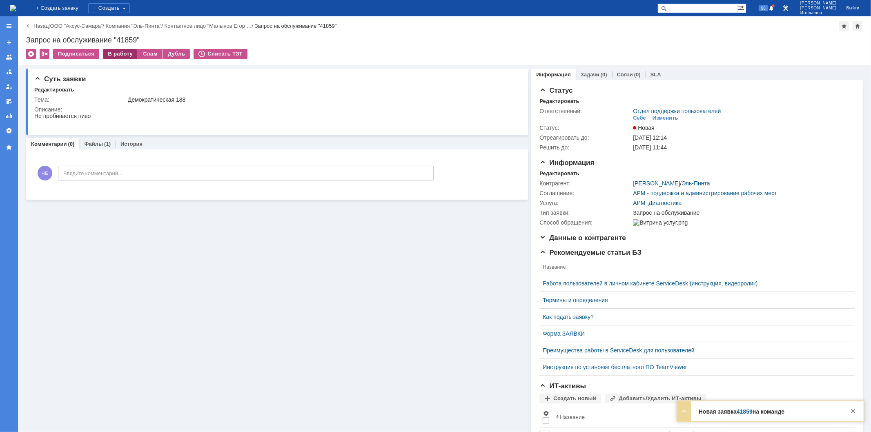
click at [123, 53] on div "В работу" at bounding box center [120, 54] width 35 height 10
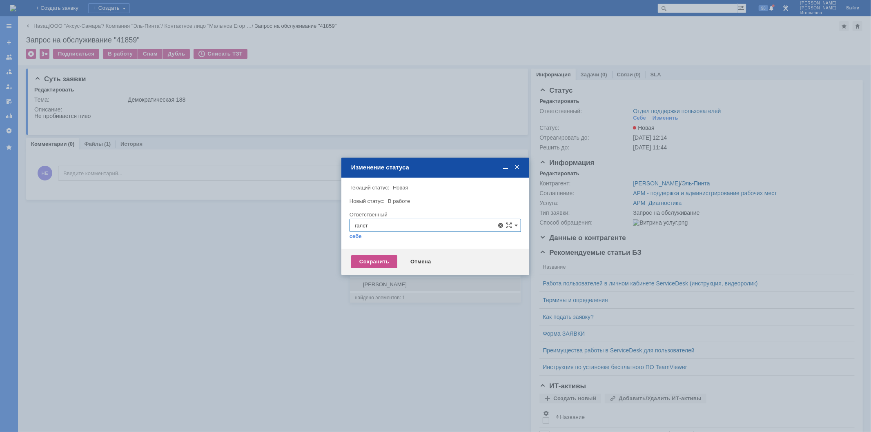
click at [401, 284] on span "Галстьян Степан Александрович" at bounding box center [435, 284] width 161 height 7
type input "Галстьян Степан Александрович"
click at [372, 264] on div "Сохранить" at bounding box center [374, 261] width 46 height 13
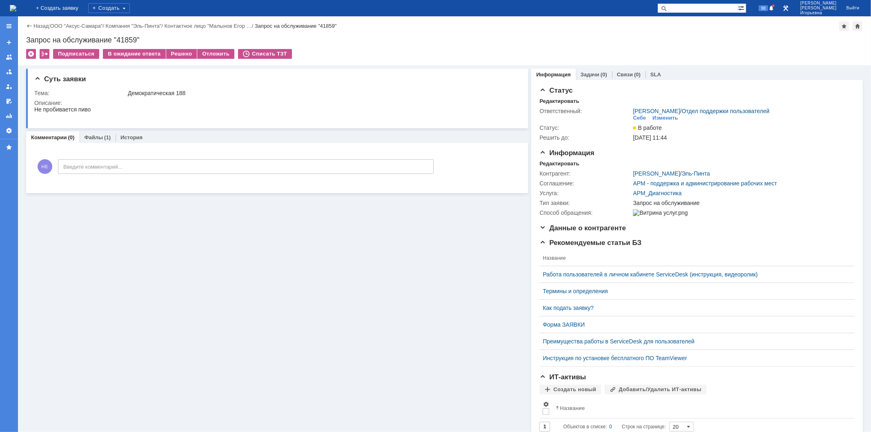
click at [123, 40] on div "Запрос на обслуживание "41859"" at bounding box center [444, 40] width 837 height 8
copy div "41859"
click at [16, 7] on img at bounding box center [13, 8] width 7 height 7
